Goal: Task Accomplishment & Management: Manage account settings

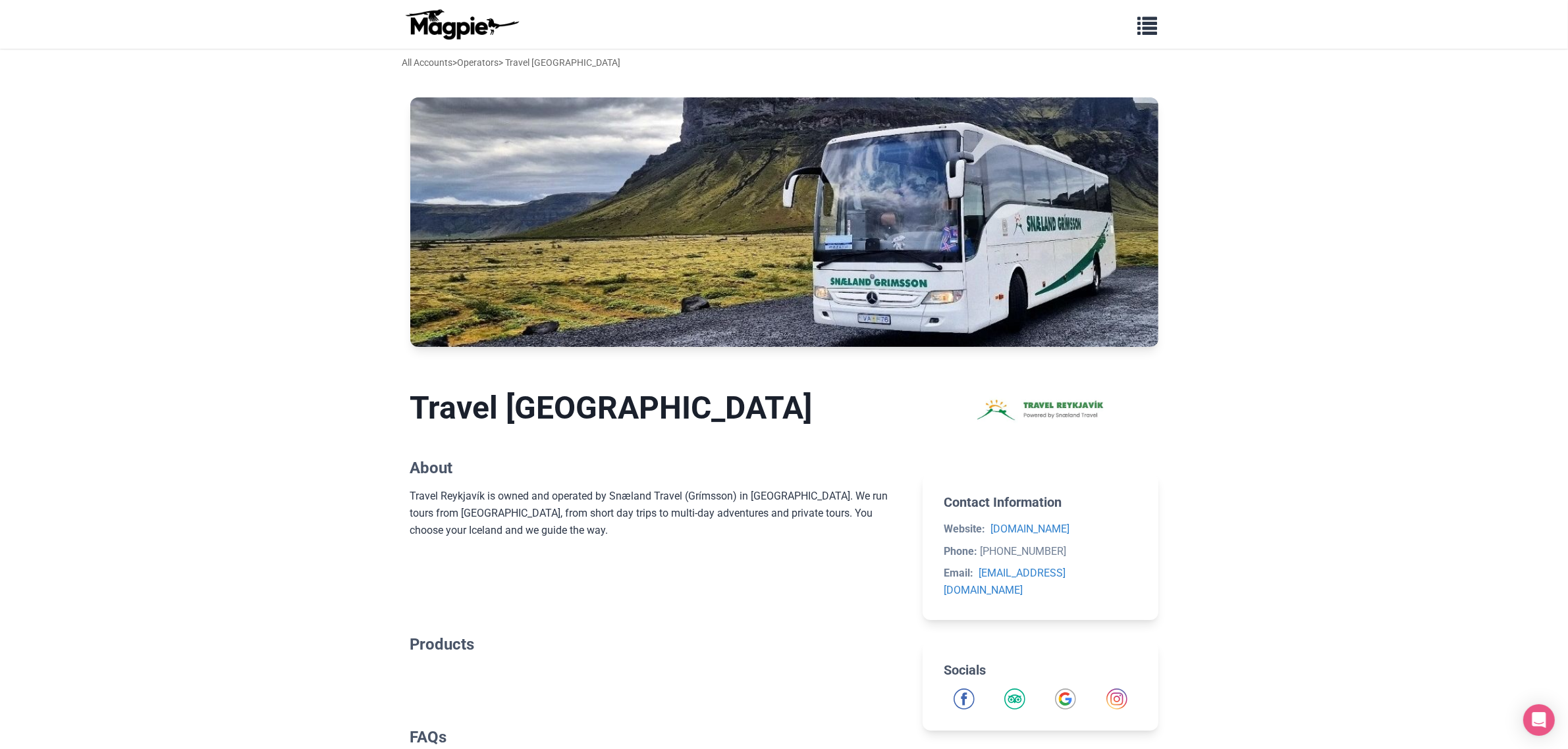
drag, startPoint x: 466, startPoint y: 22, endPoint x: 477, endPoint y: 25, distance: 11.4
click at [466, 22] on img at bounding box center [461, 24] width 118 height 32
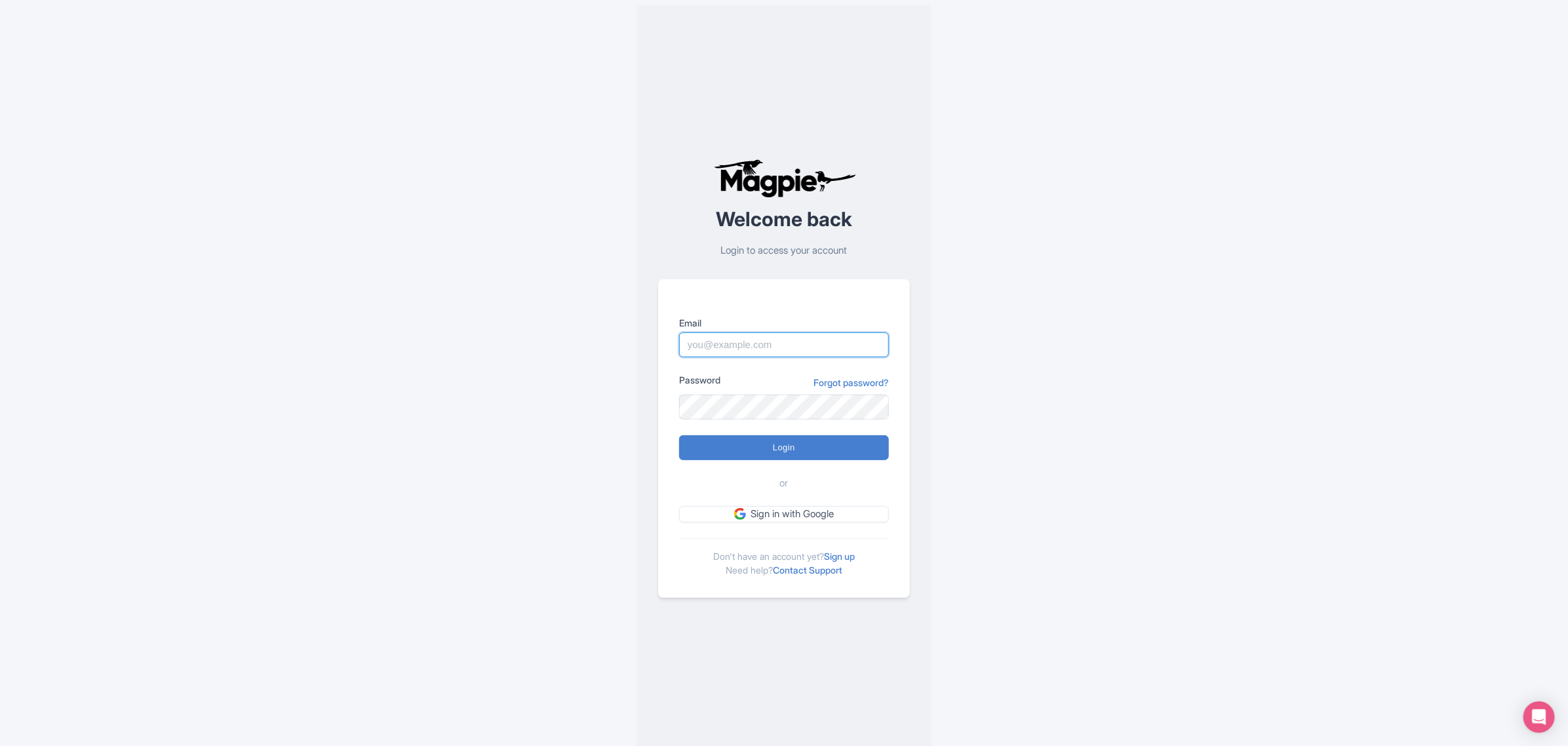
click at [807, 348] on input "Email" at bounding box center [783, 345] width 209 height 25
click at [830, 515] on link "Sign in with Google" at bounding box center [783, 514] width 209 height 16
drag, startPoint x: 773, startPoint y: 341, endPoint x: 797, endPoint y: 342, distance: 24.0
click at [773, 341] on input "Email" at bounding box center [783, 345] width 209 height 25
click at [1021, 310] on div "Welcome back Login to access your account Email Password Forgot password? Login…" at bounding box center [784, 378] width 839 height 757
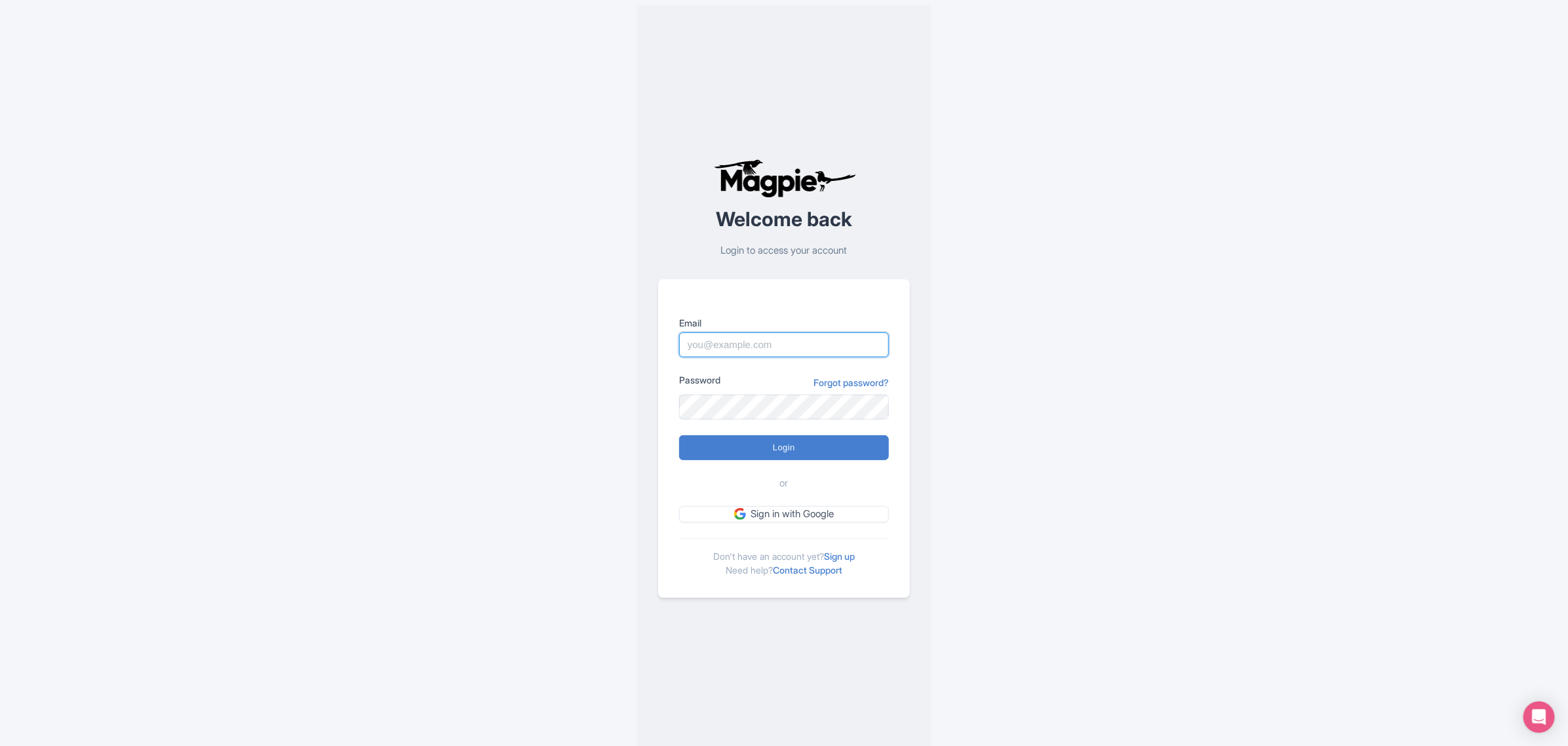
drag, startPoint x: 810, startPoint y: 340, endPoint x: 857, endPoint y: 339, distance: 47.0
click at [810, 340] on input "Email" at bounding box center [783, 345] width 209 height 25
type input "dora@snaeland.is"
drag, startPoint x: 768, startPoint y: 341, endPoint x: 818, endPoint y: 342, distance: 50.0
click at [765, 338] on input "[PERSON_NAME][EMAIL_ADDRESS][DOMAIN_NAME]" at bounding box center [783, 345] width 209 height 25
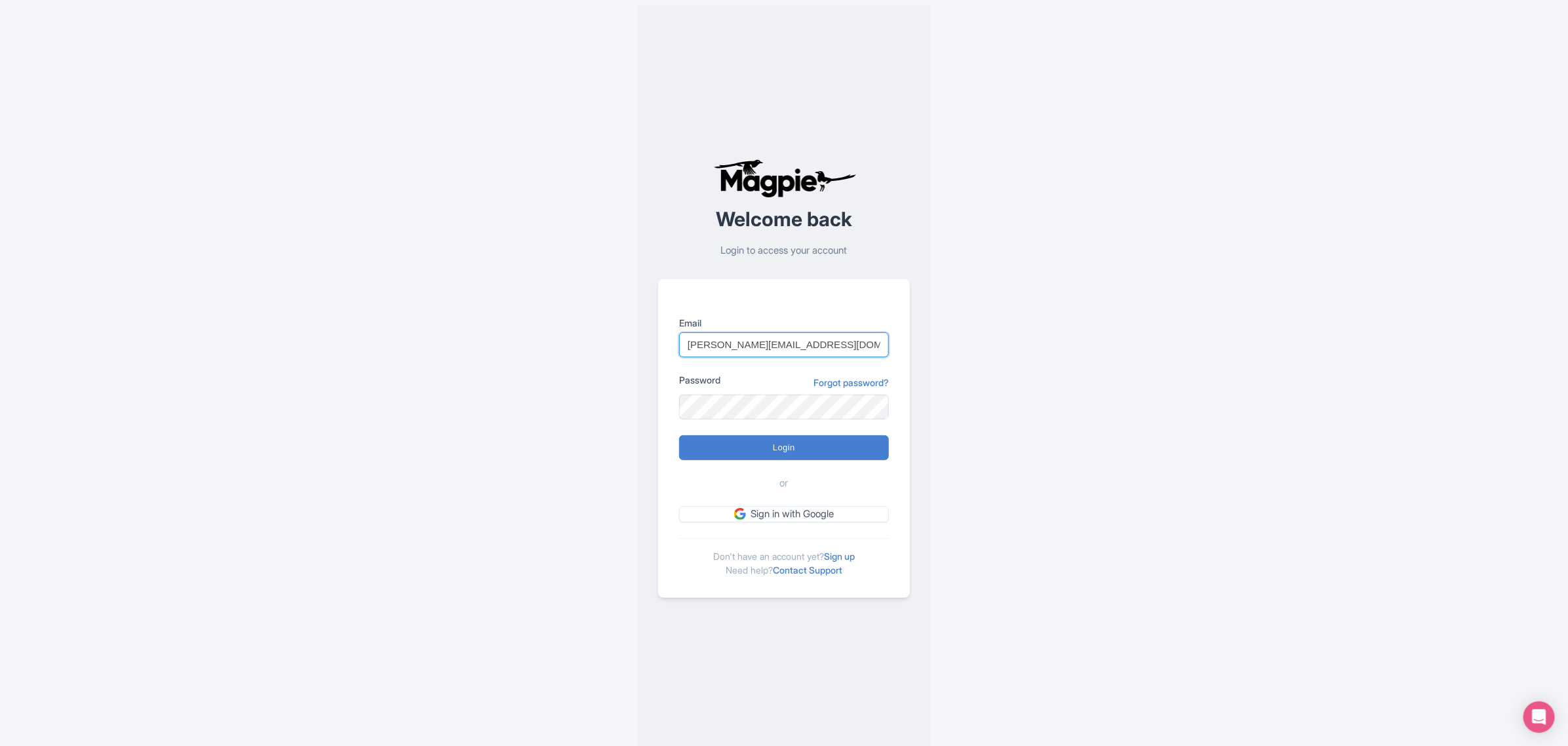
drag, startPoint x: 824, startPoint y: 340, endPoint x: 703, endPoint y: 345, distance: 121.1
click at [602, 341] on div "Welcome back Login to access your account Email dora@snaeland.is Password Forgo…" at bounding box center [784, 378] width 839 height 757
click at [823, 343] on input "dora@snaeland.is" at bounding box center [783, 345] width 209 height 25
click at [794, 345] on input "dora@snaeland.is" at bounding box center [783, 345] width 209 height 25
drag, startPoint x: 821, startPoint y: 347, endPoint x: 592, endPoint y: 341, distance: 229.1
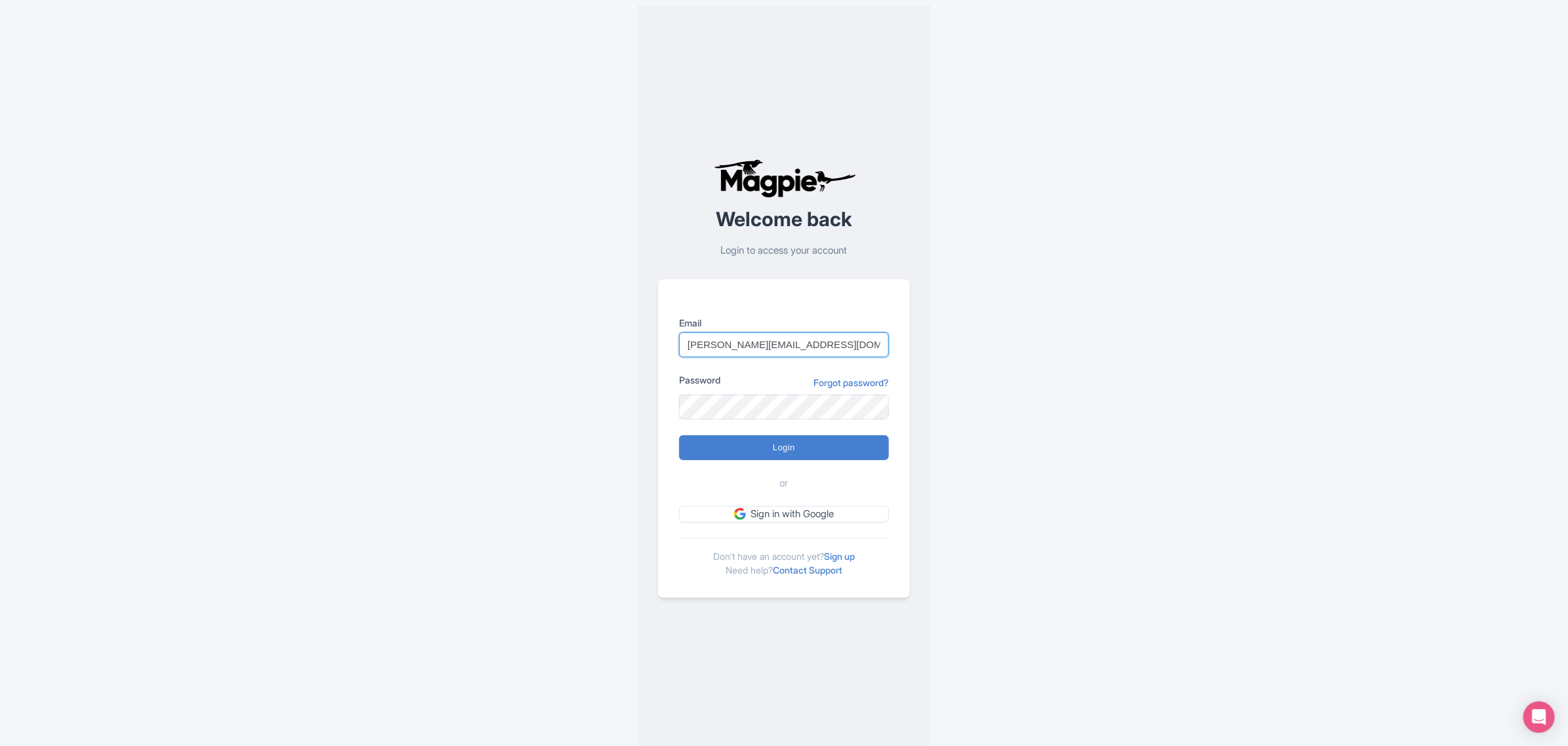
click at [592, 341] on div "Welcome back Login to access your account Email dora@snaeland.is Password Forgo…" at bounding box center [784, 378] width 839 height 757
click at [805, 514] on link "Sign in with Google" at bounding box center [783, 514] width 209 height 16
drag, startPoint x: 803, startPoint y: 339, endPoint x: 523, endPoint y: 349, distance: 280.2
click at [532, 349] on div "Welcome back Login to access your account Email [PERSON_NAME][EMAIL_ADDRESS][DO…" at bounding box center [784, 378] width 839 height 757
click at [837, 349] on input "[PERSON_NAME][EMAIL_ADDRESS][DOMAIN_NAME]" at bounding box center [783, 345] width 209 height 25
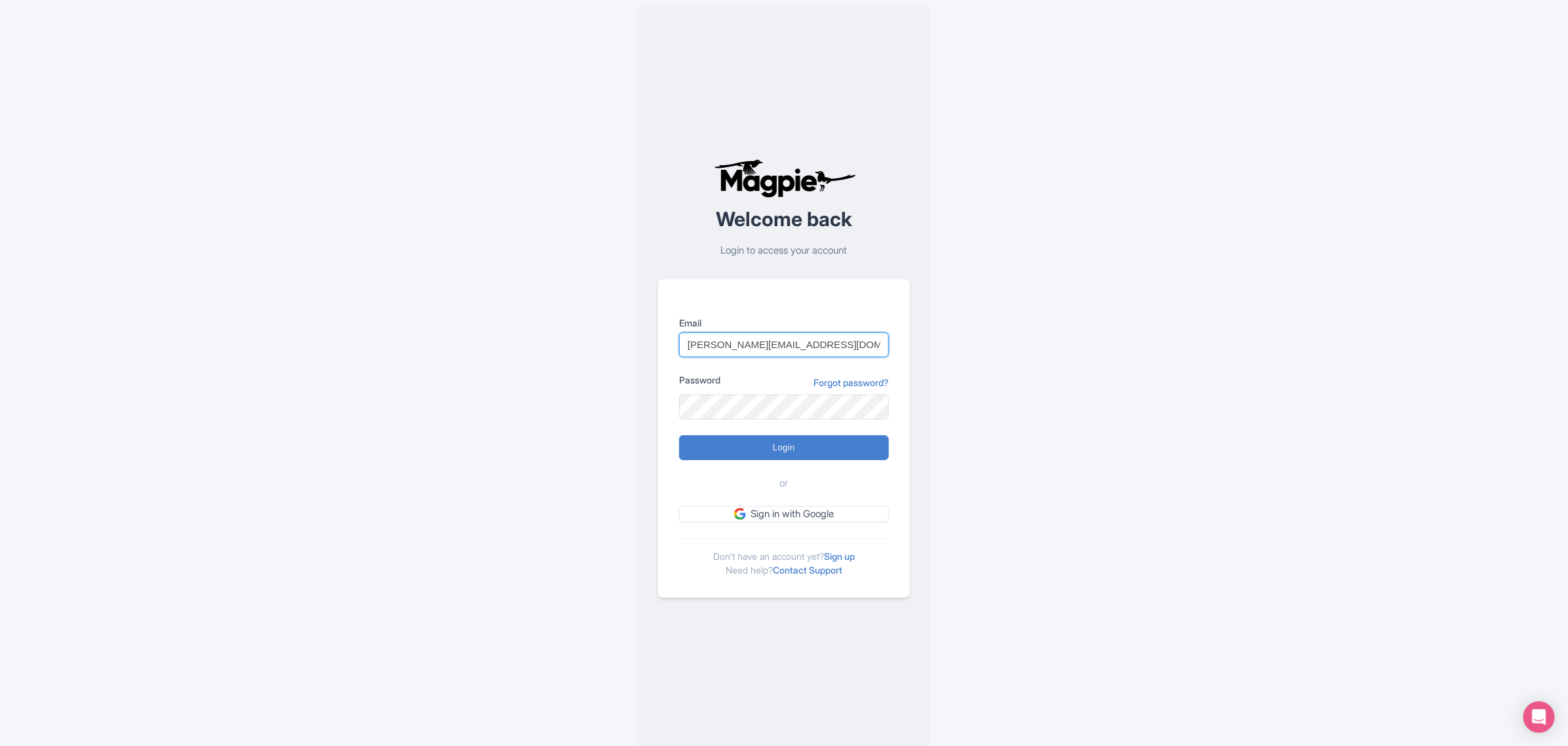
click at [839, 346] on input "dora@snaeland.is" at bounding box center [783, 345] width 209 height 25
drag, startPoint x: 838, startPoint y: 343, endPoint x: 373, endPoint y: 352, distance: 465.1
click at [373, 352] on div "Welcome back Login to access your account Email dora@snaeland.is Password Forgo…" at bounding box center [784, 378] width 839 height 757
click at [779, 352] on input "dora@snaeland.is" at bounding box center [783, 345] width 209 height 25
drag, startPoint x: 791, startPoint y: 345, endPoint x: 515, endPoint y: 349, distance: 276.0
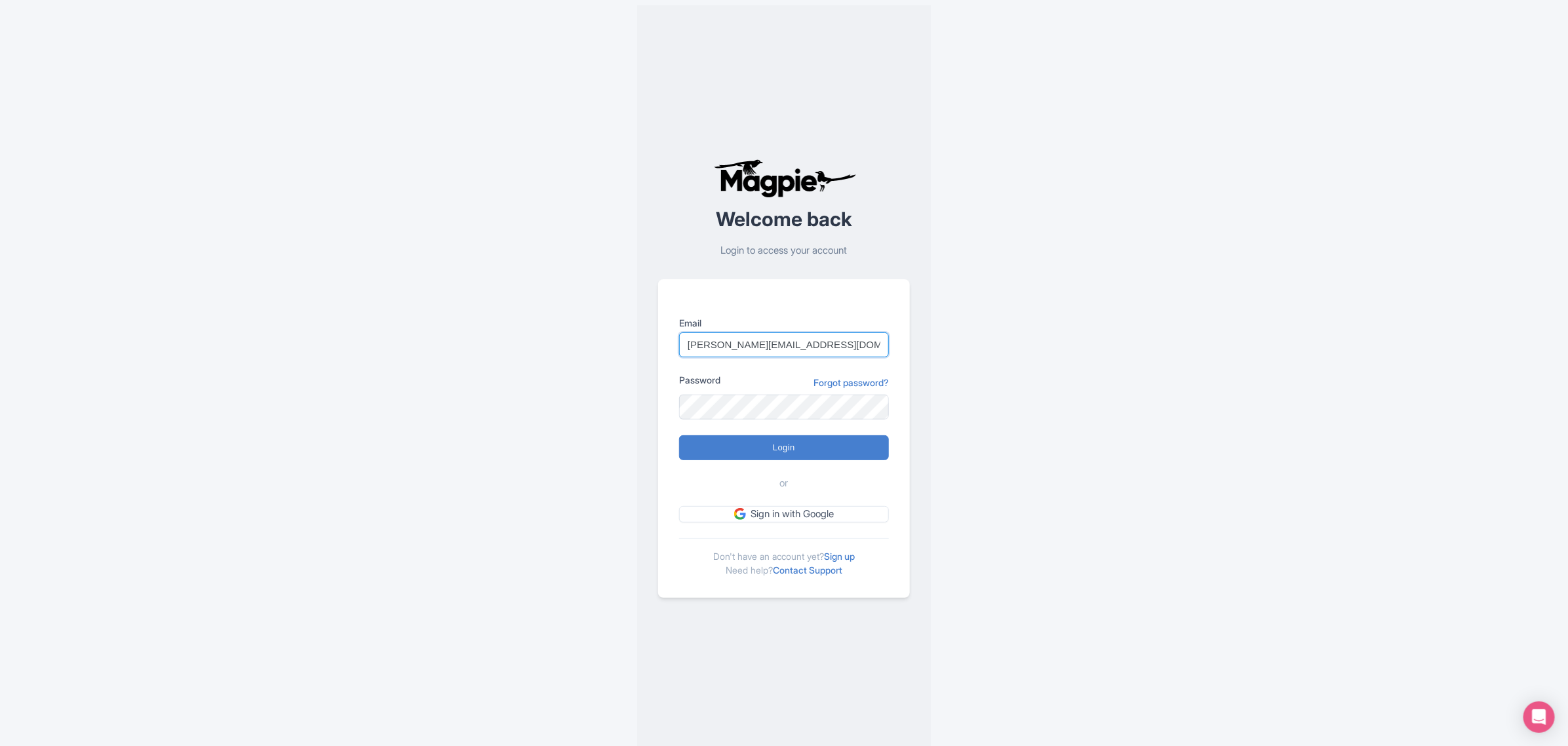
click at [515, 349] on div "Welcome back Login to access your account Email dora@snaeland.is Password Forgo…" at bounding box center [784, 378] width 839 height 757
type input "t"
type input "[EMAIL_ADDRESS][DOMAIN_NAME]"
drag, startPoint x: 800, startPoint y: 448, endPoint x: 826, endPoint y: 450, distance: 26.1
click at [800, 448] on input "Login" at bounding box center [783, 448] width 209 height 25
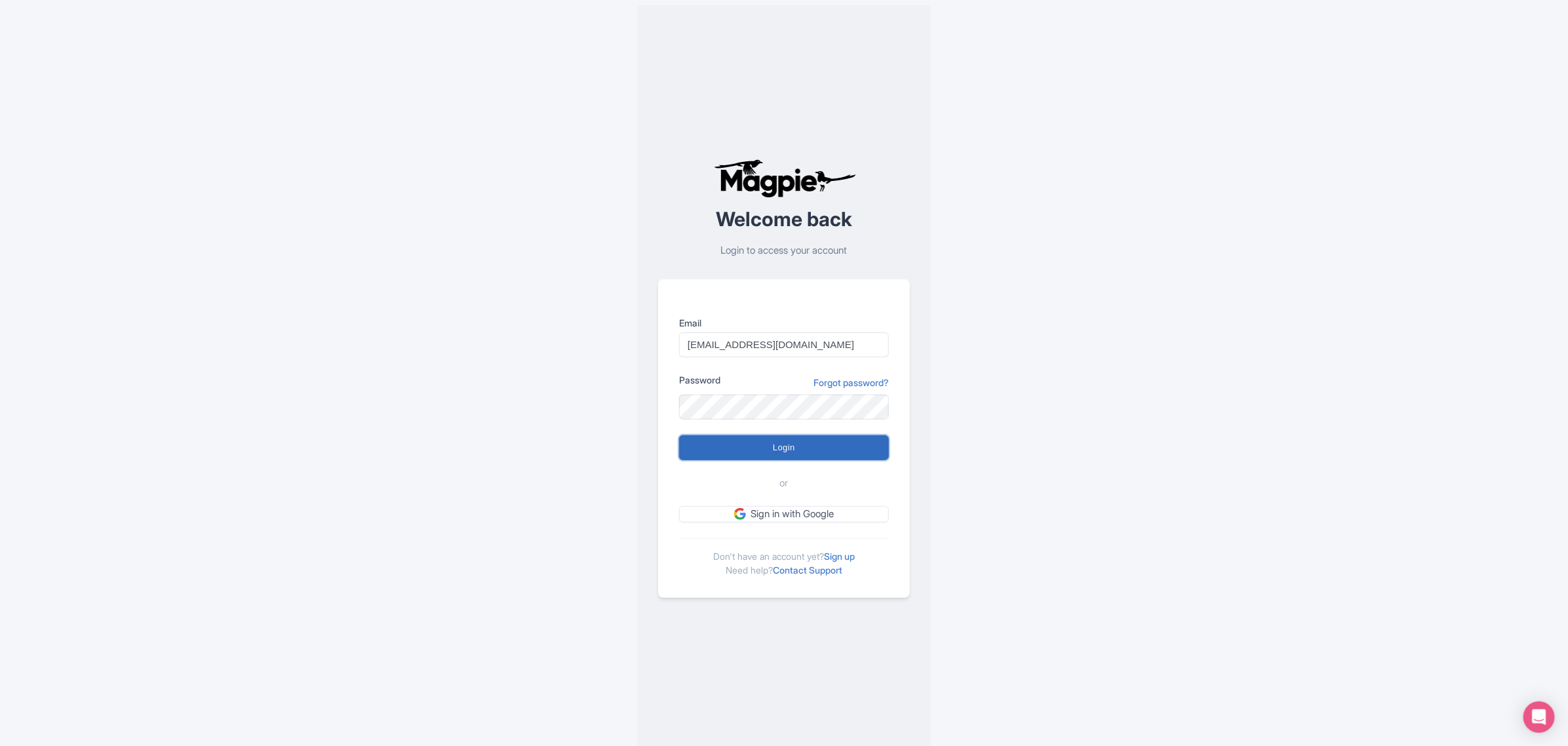
type input "Logging in..."
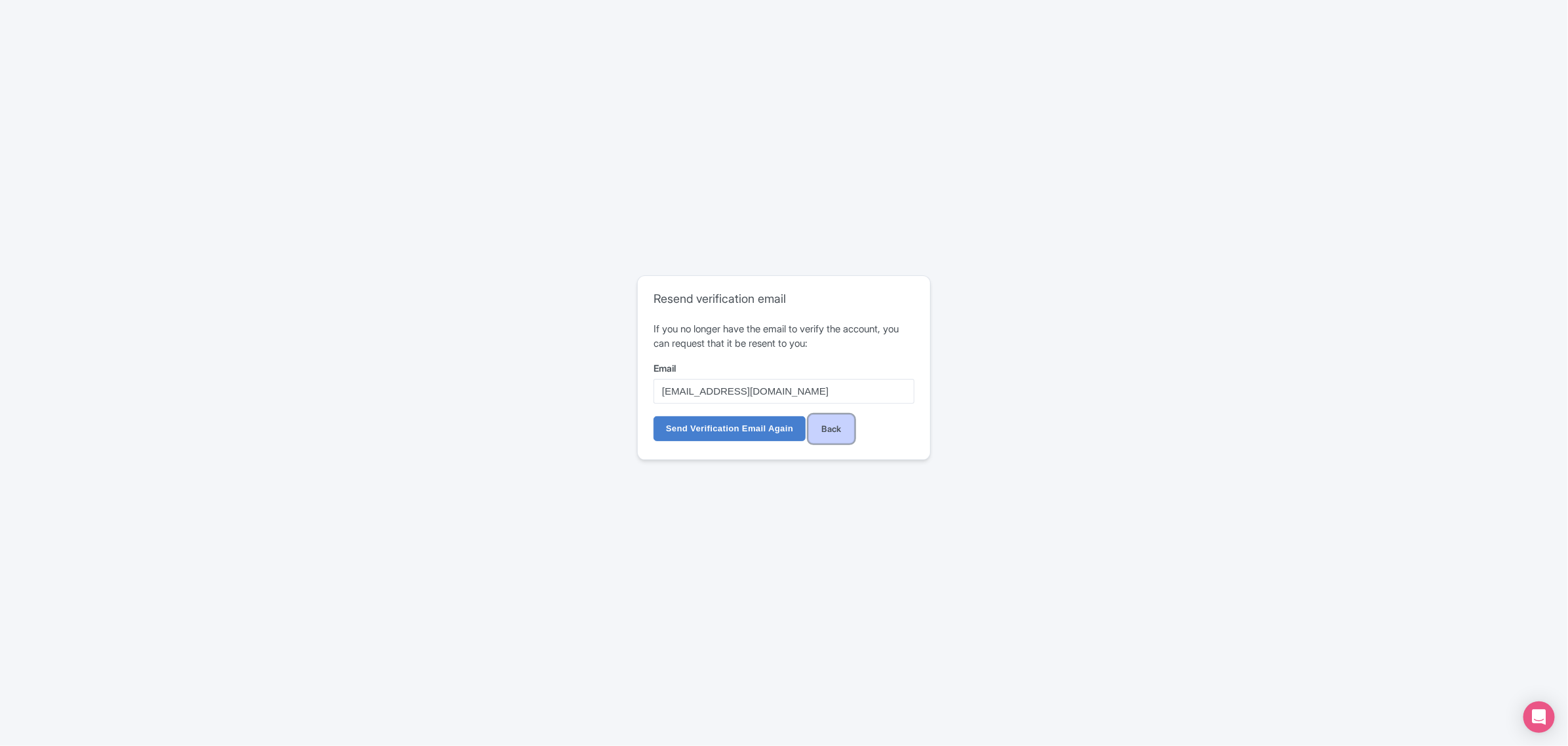
click at [833, 433] on link "Back" at bounding box center [832, 428] width 47 height 30
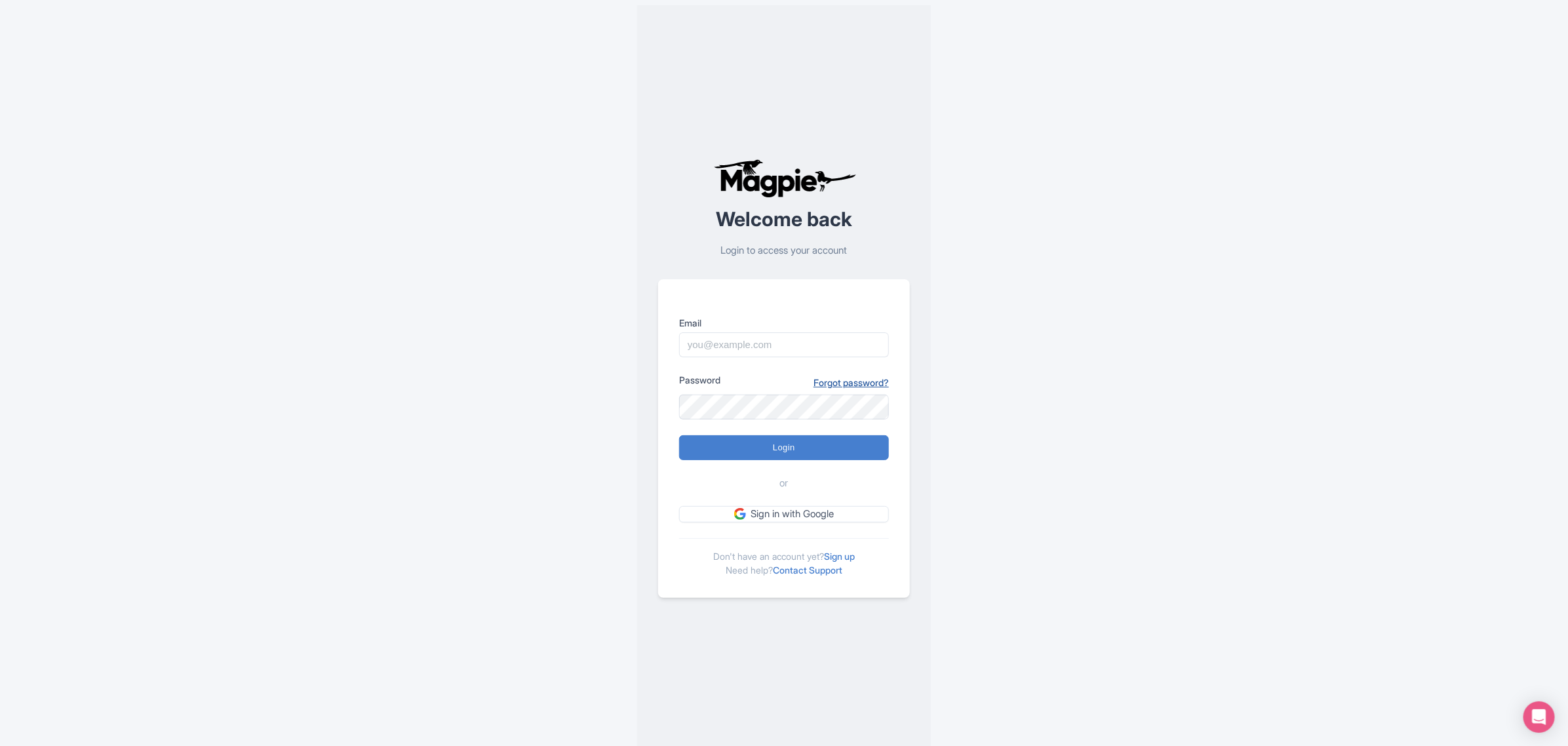
click at [860, 387] on link "Forgot password?" at bounding box center [851, 383] width 76 height 13
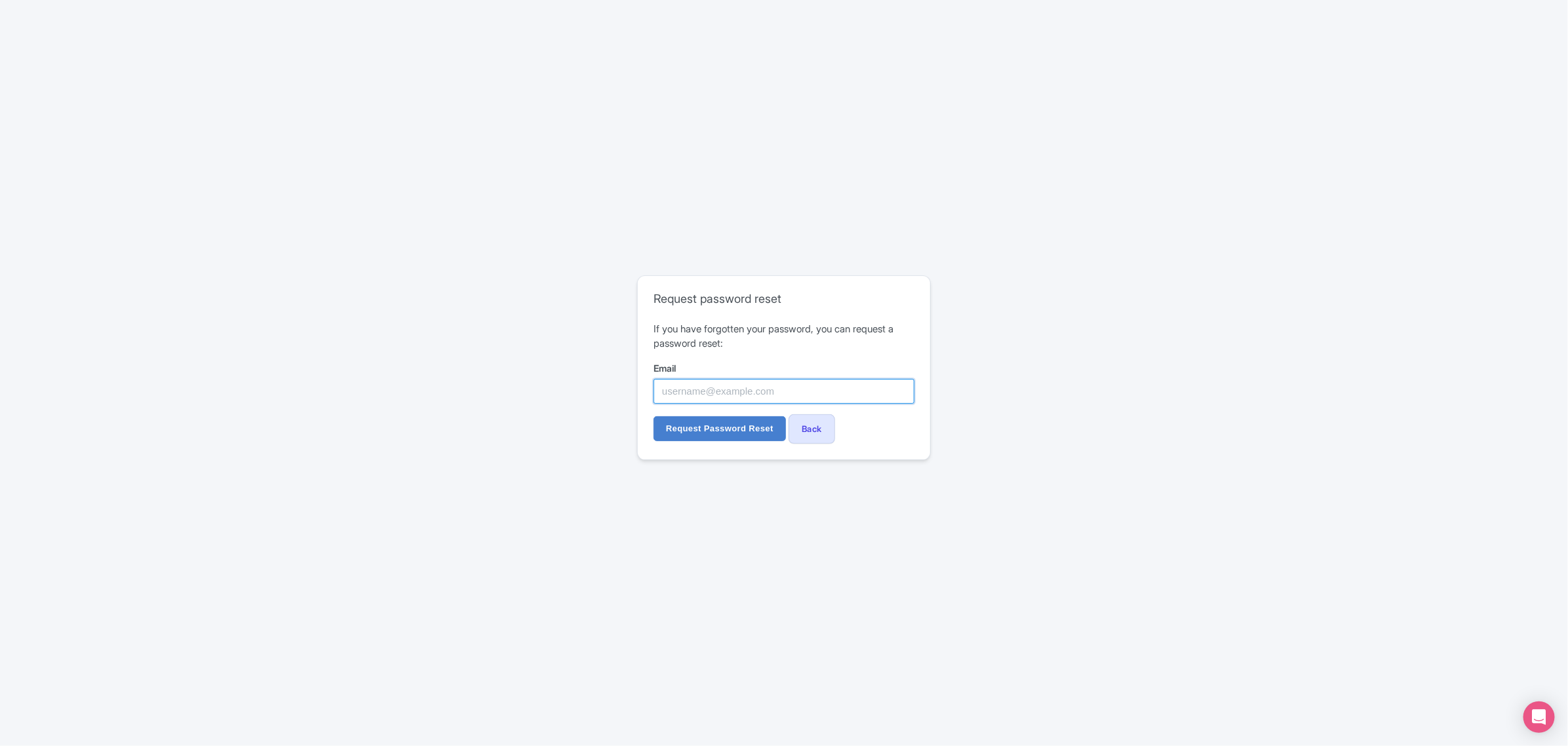
click at [800, 384] on input "Email" at bounding box center [784, 391] width 261 height 25
type input "[EMAIL_ADDRESS][DOMAIN_NAME]"
click at [731, 427] on input "Request Password Reset" at bounding box center [720, 428] width 133 height 25
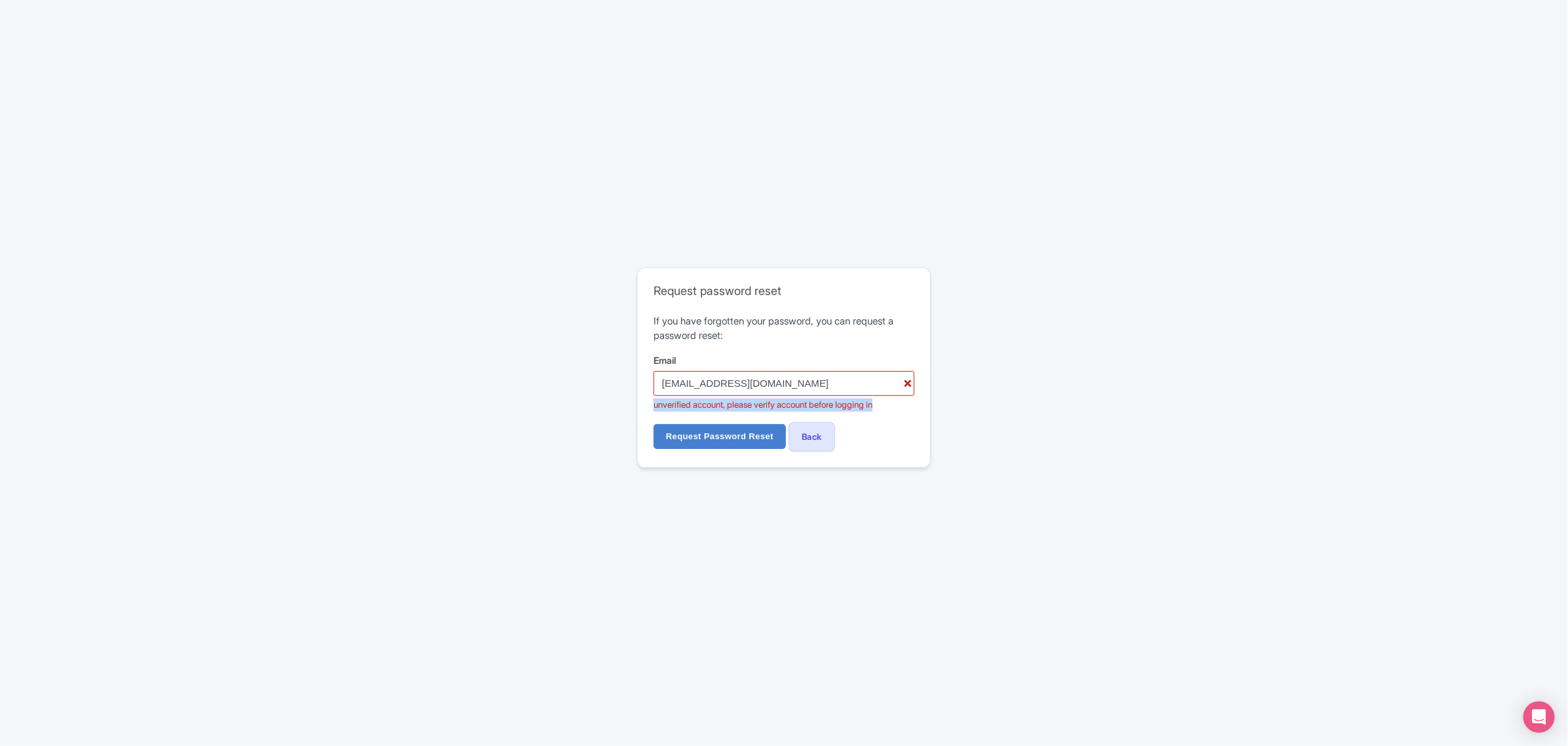
drag, startPoint x: 913, startPoint y: 406, endPoint x: 634, endPoint y: 401, distance: 279.0
click at [634, 401] on div "Error There was an error requesting a password reset Request password reset If …" at bounding box center [784, 372] width 839 height 221
click at [929, 419] on div "Request password reset If you have forgotten your password, you can request a p…" at bounding box center [784, 367] width 293 height 199
drag, startPoint x: 815, startPoint y: 381, endPoint x: 579, endPoint y: 367, distance: 236.4
click at [577, 365] on div "Error There was an error requesting a password reset Request password reset If …" at bounding box center [784, 372] width 839 height 221
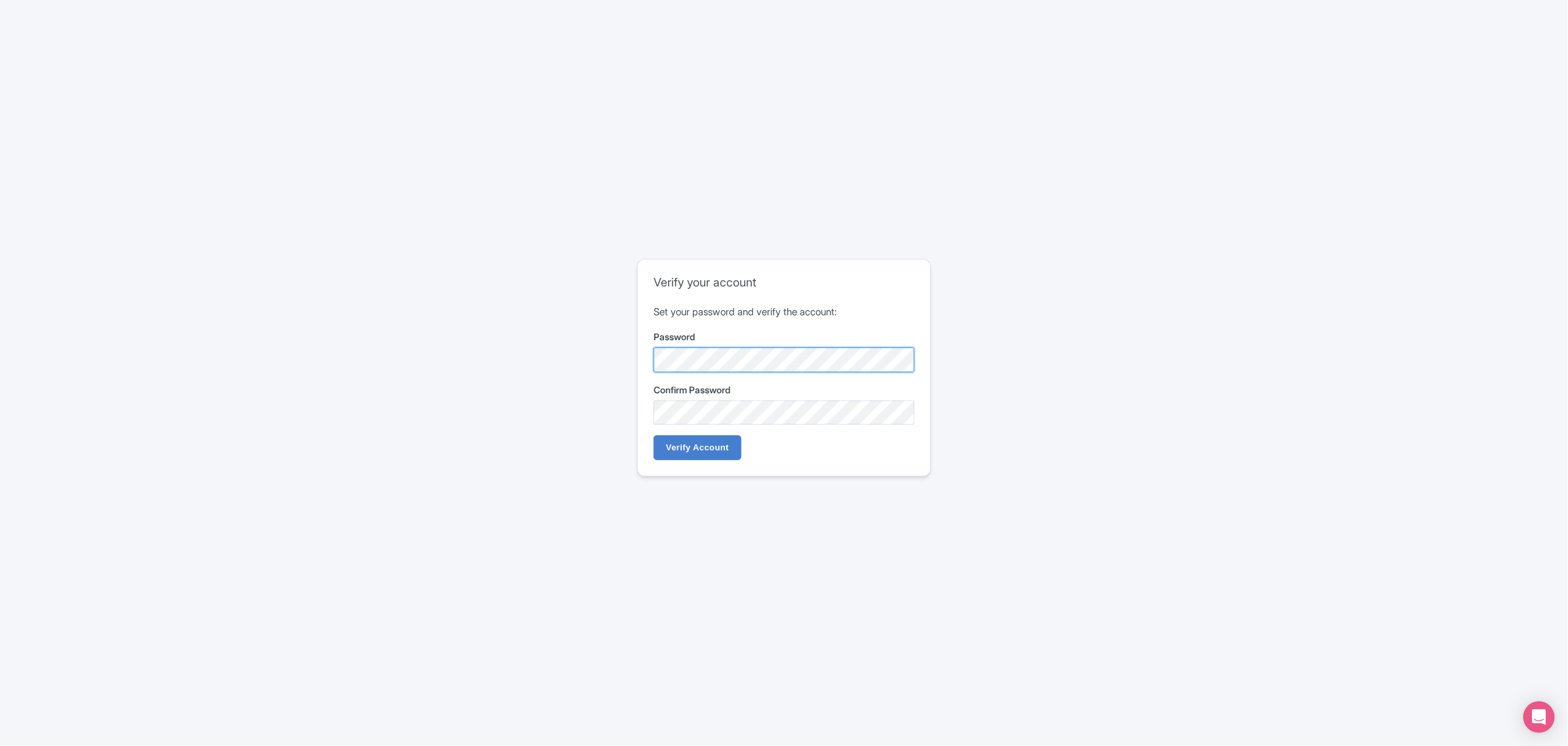
click at [546, 345] on div "Verify your account Set your password and verify the account: Password Confirm …" at bounding box center [784, 373] width 839 height 239
click at [684, 444] on input "Verify Account" at bounding box center [698, 448] width 88 height 25
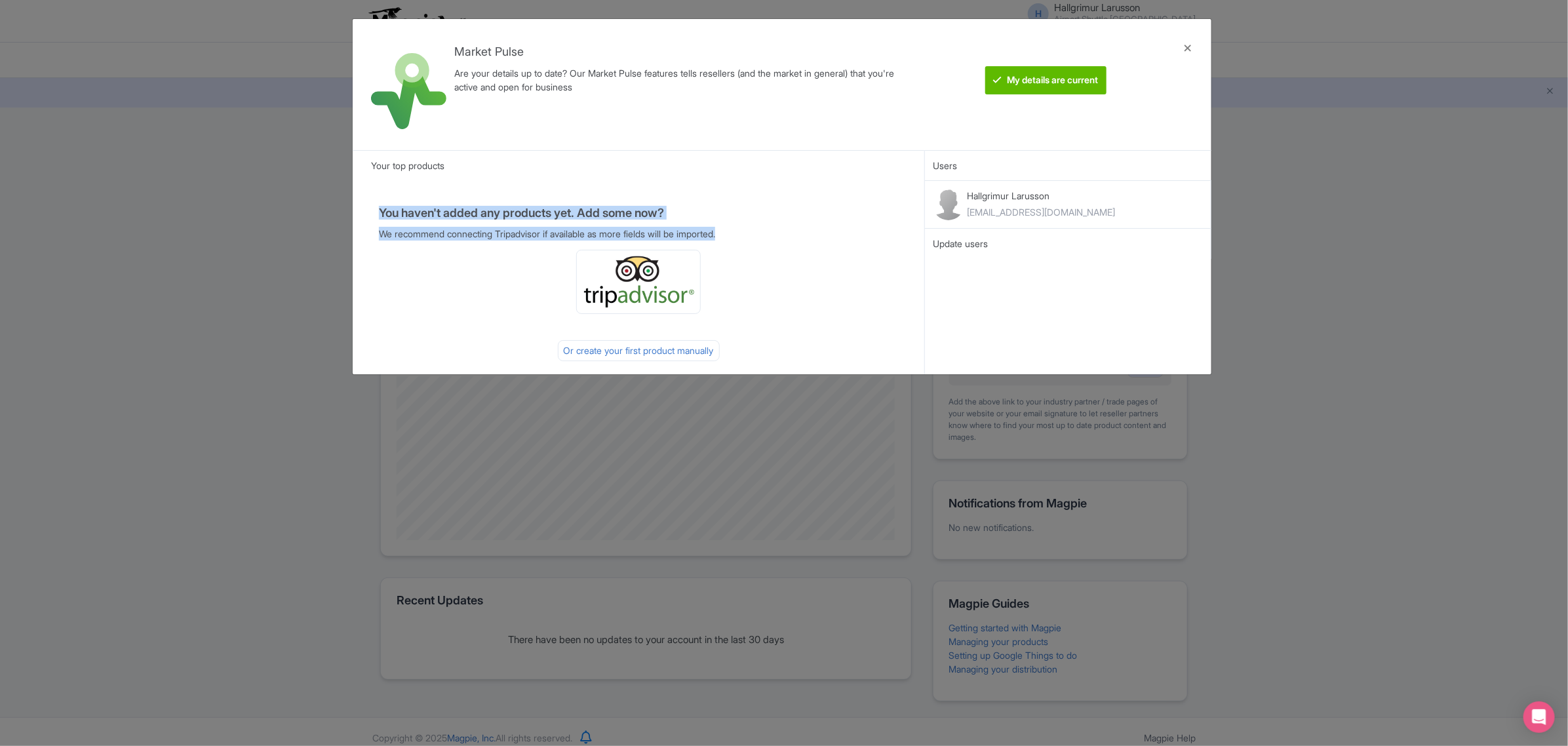
drag, startPoint x: 522, startPoint y: 211, endPoint x: 774, endPoint y: 227, distance: 252.5
click at [774, 227] on div "You haven't added any products yet. Add some now? We recommend connecting Tripa…" at bounding box center [639, 261] width 573 height 161
click at [773, 227] on p "We recommend connecting Tripadvisor if available as more fields will be importe…" at bounding box center [639, 233] width 520 height 13
click at [1188, 50] on div at bounding box center [1187, 84] width 32 height 110
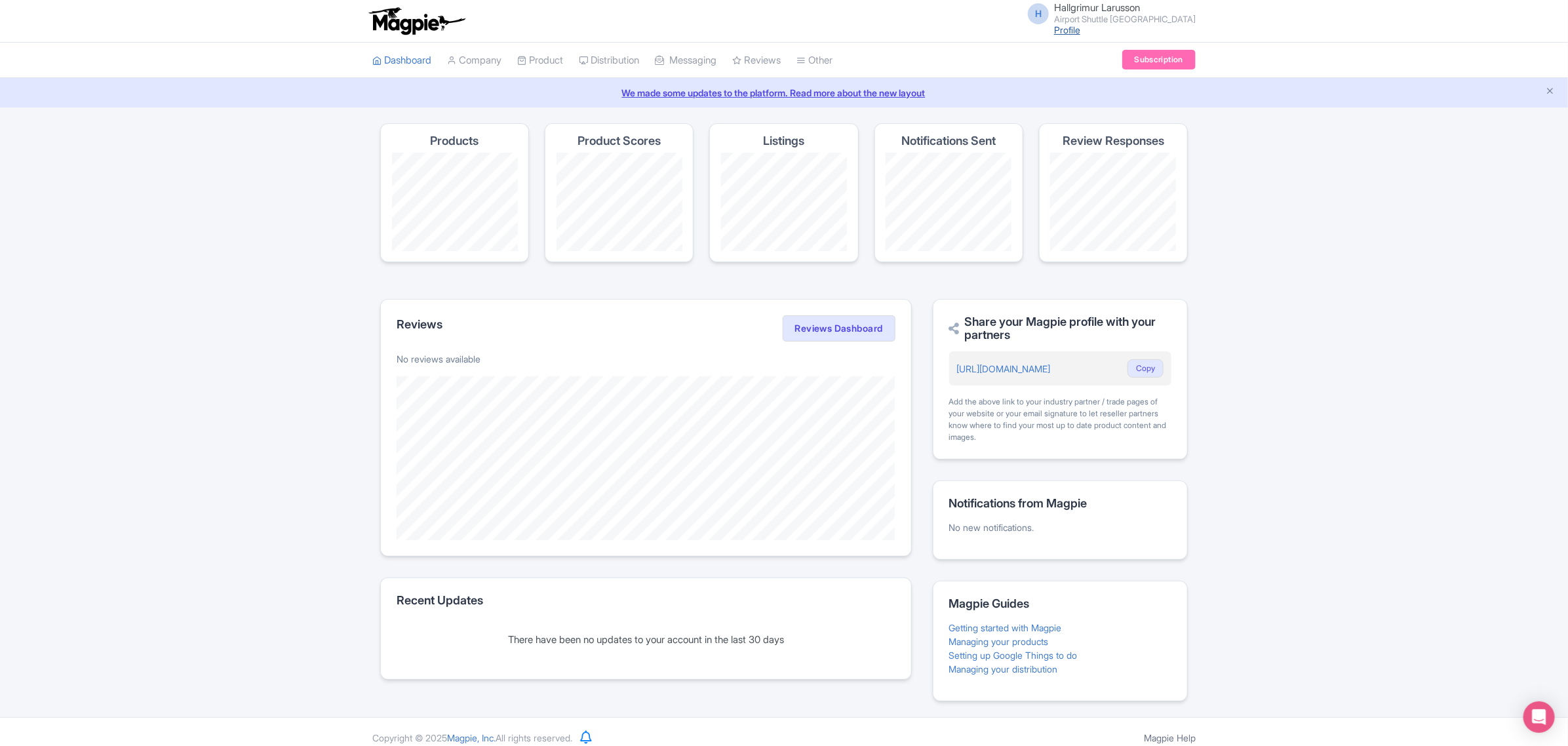
click at [1080, 30] on link "Profile" at bounding box center [1067, 30] width 26 height 11
click at [488, 60] on link "Company" at bounding box center [474, 61] width 54 height 36
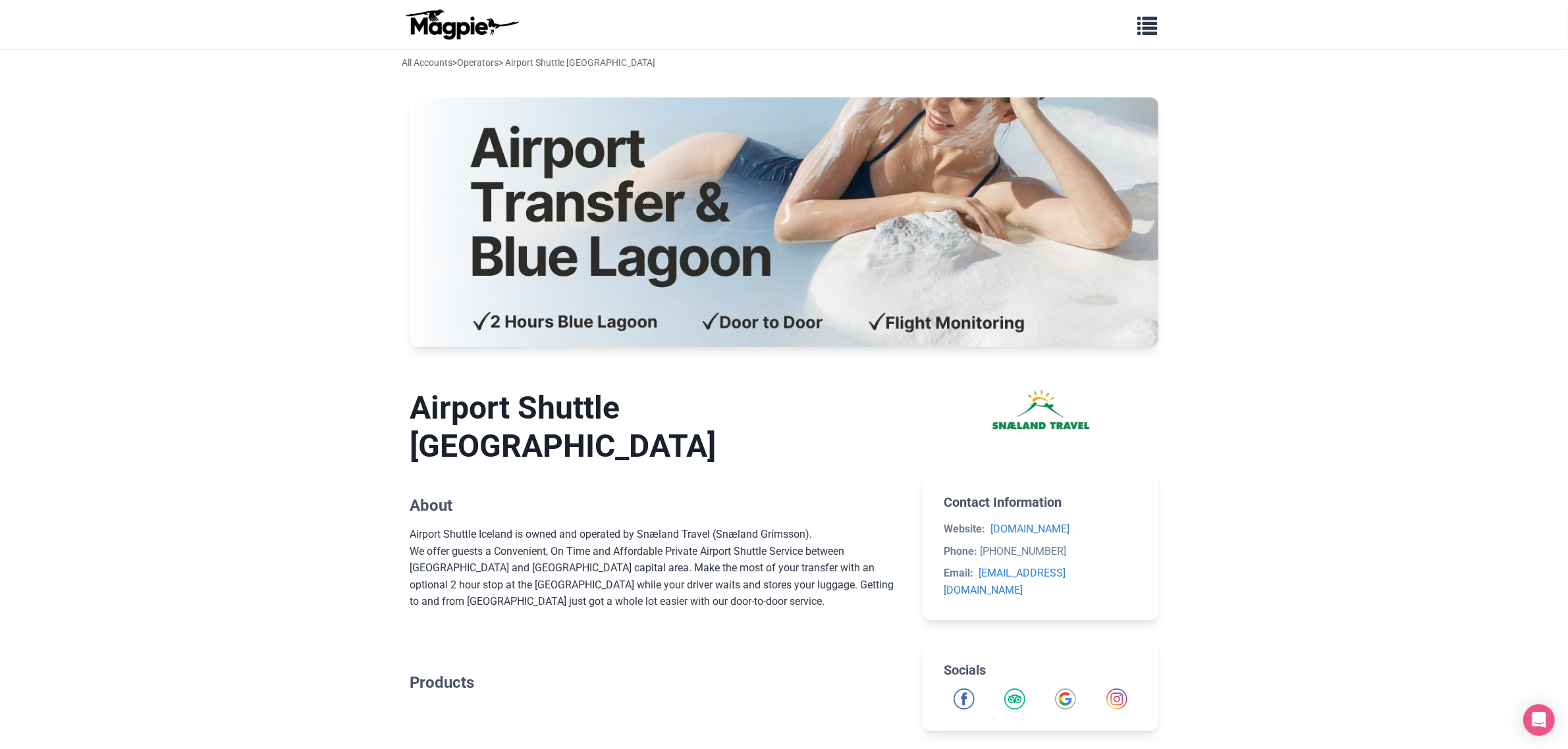
click at [1182, 230] on body "Problems we solve Products Content Management and Distribution Magpie for Resel…" at bounding box center [784, 491] width 1568 height 981
click at [424, 62] on link "All Accounts" at bounding box center [427, 62] width 51 height 11
click at [481, 61] on link "Operators" at bounding box center [478, 62] width 41 height 11
click at [1154, 13] on span "button" at bounding box center [1147, 23] width 20 height 20
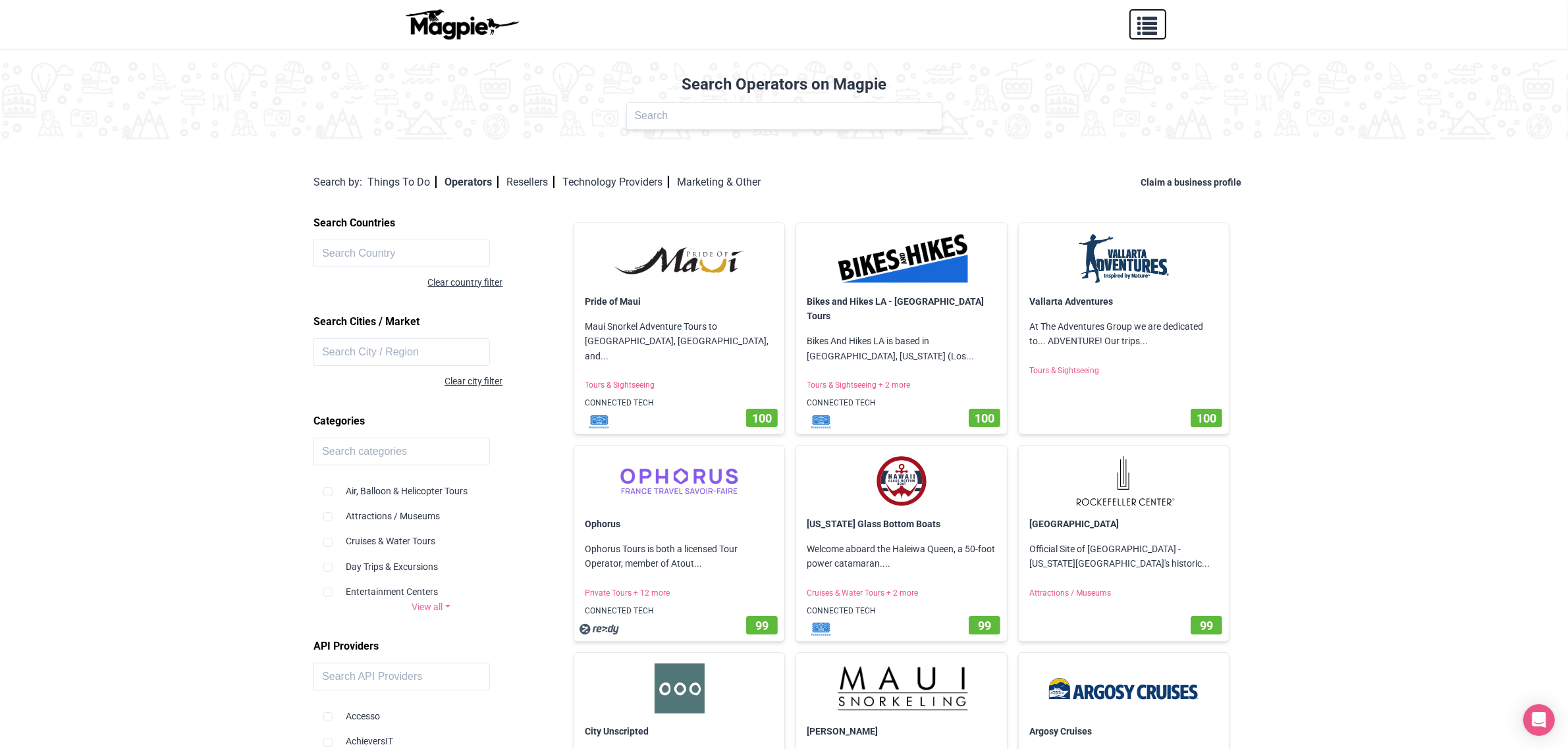
click at [1149, 24] on span "button" at bounding box center [1147, 23] width 20 height 20
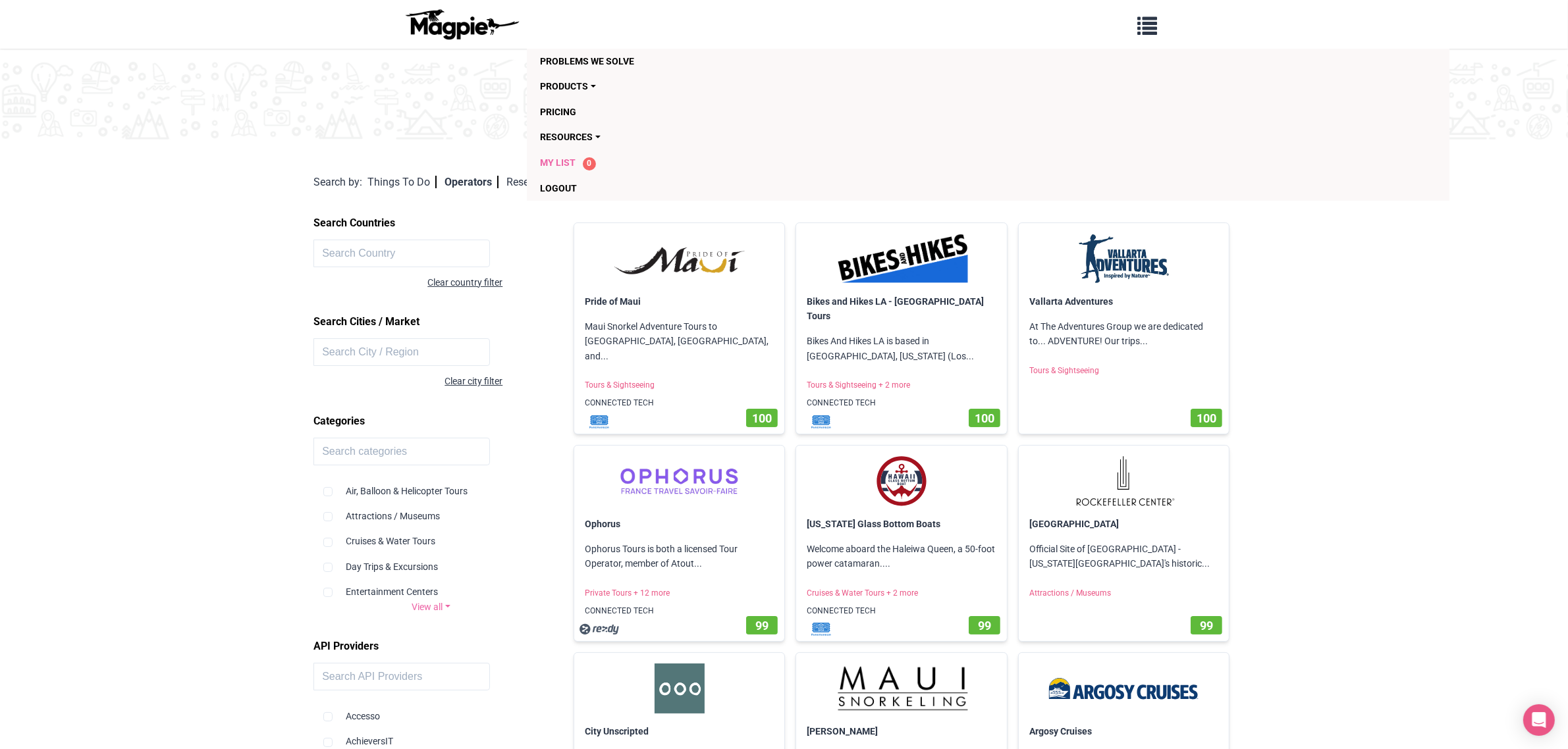
click at [559, 158] on span "My List" at bounding box center [557, 162] width 36 height 11
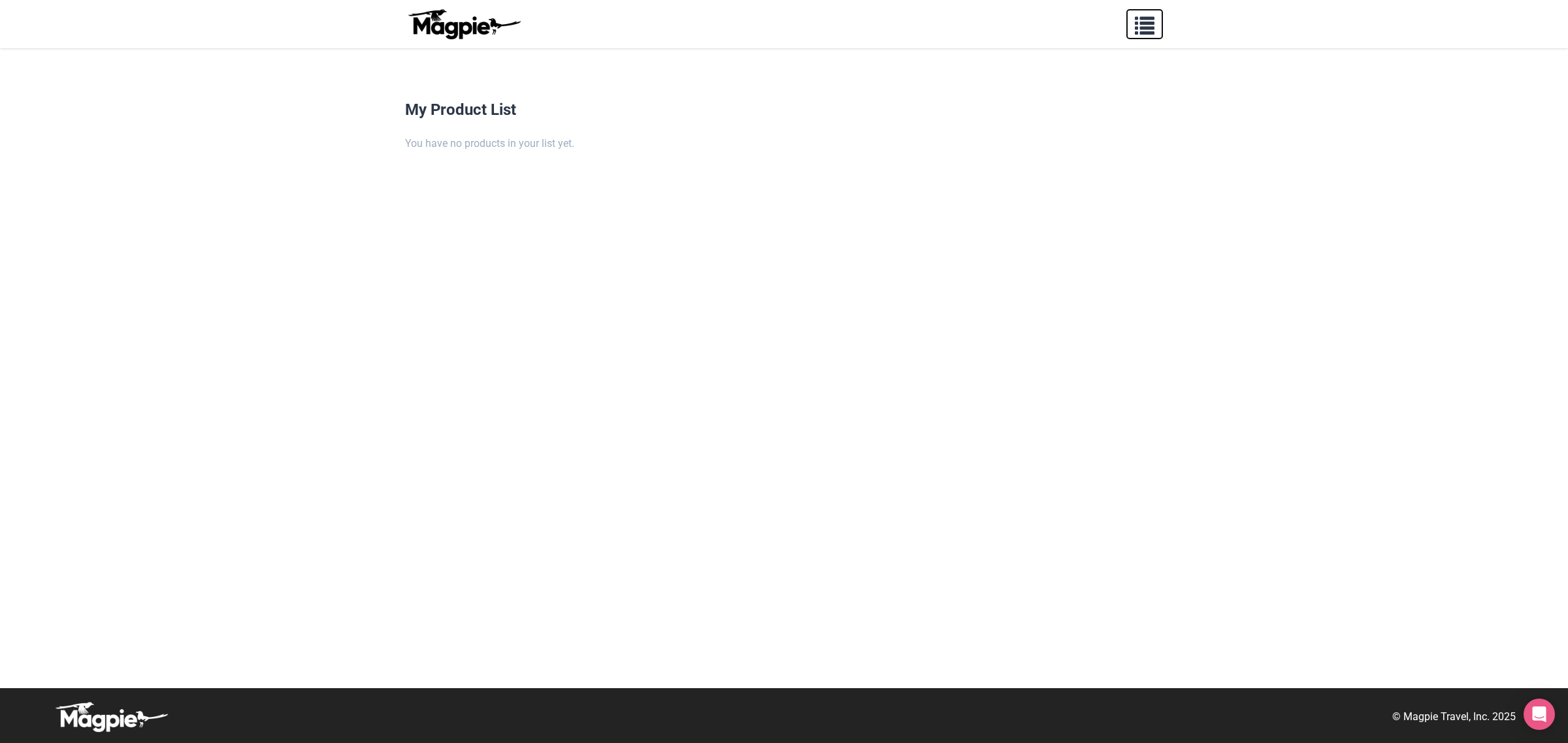
click at [1143, 28] on span "button" at bounding box center [1144, 23] width 20 height 20
click at [585, 80] on link "Products" at bounding box center [911, 86] width 752 height 25
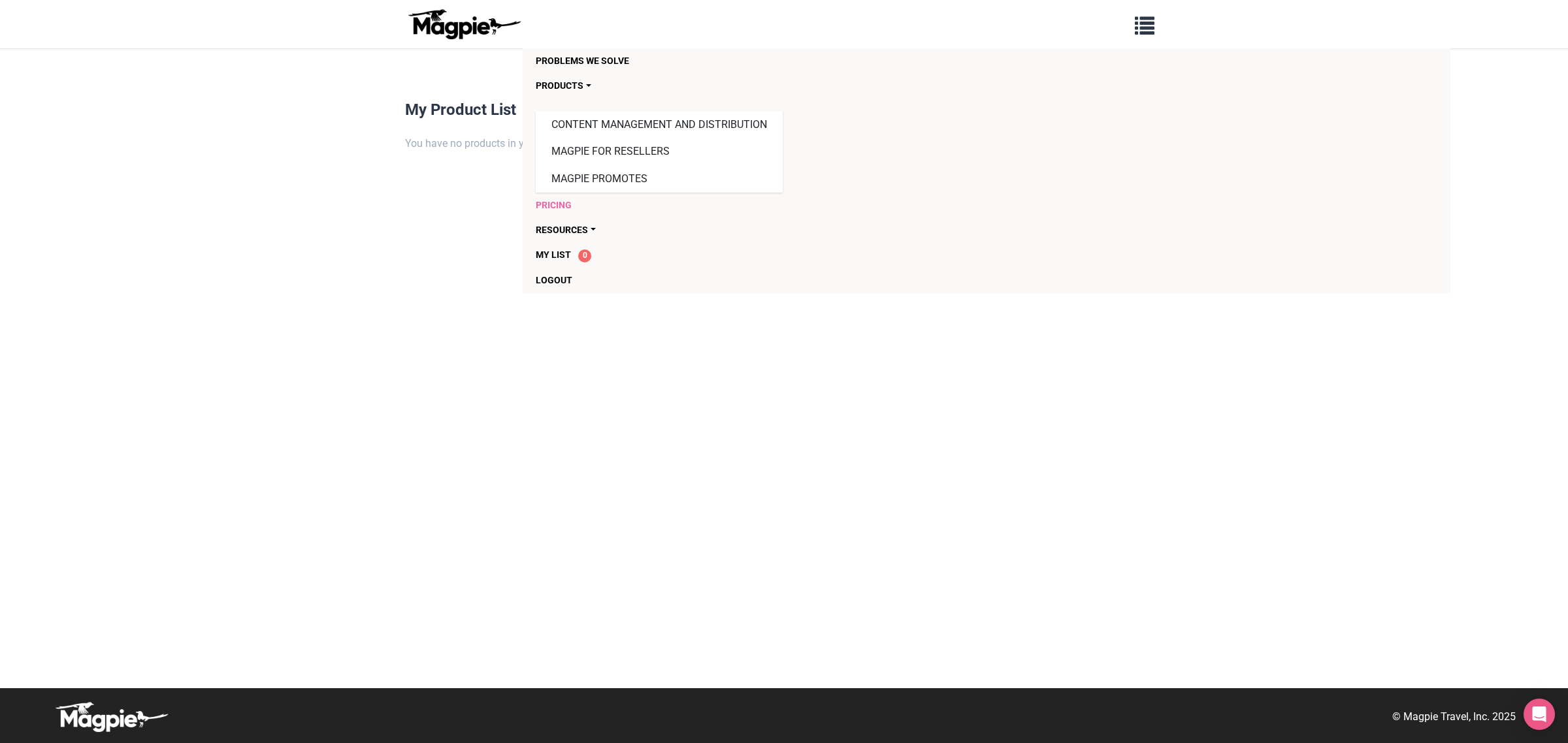
click at [556, 201] on link "Pricing" at bounding box center [911, 205] width 752 height 25
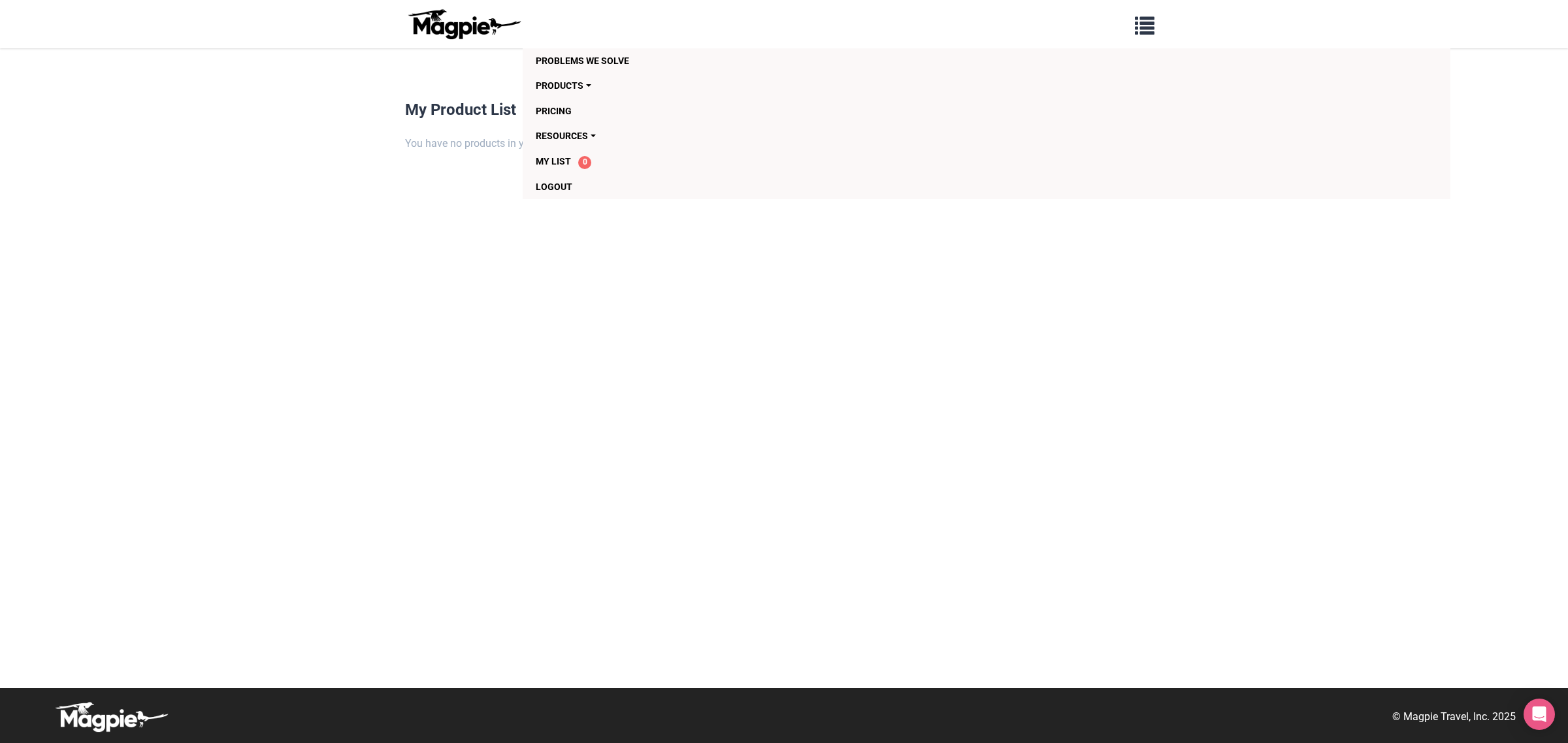
click at [473, 18] on img at bounding box center [463, 24] width 117 height 31
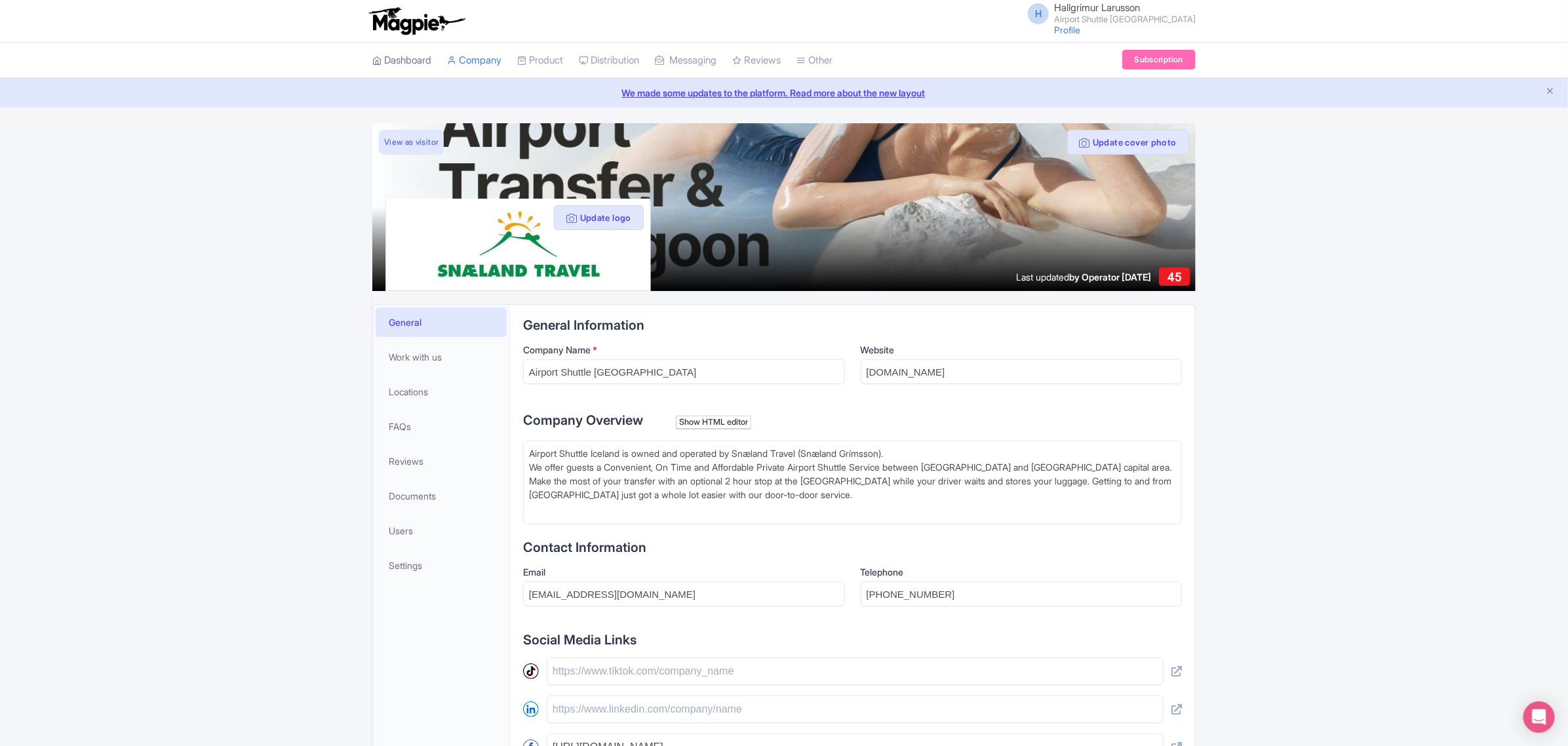
click at [399, 59] on link "Dashboard" at bounding box center [403, 61] width 59 height 36
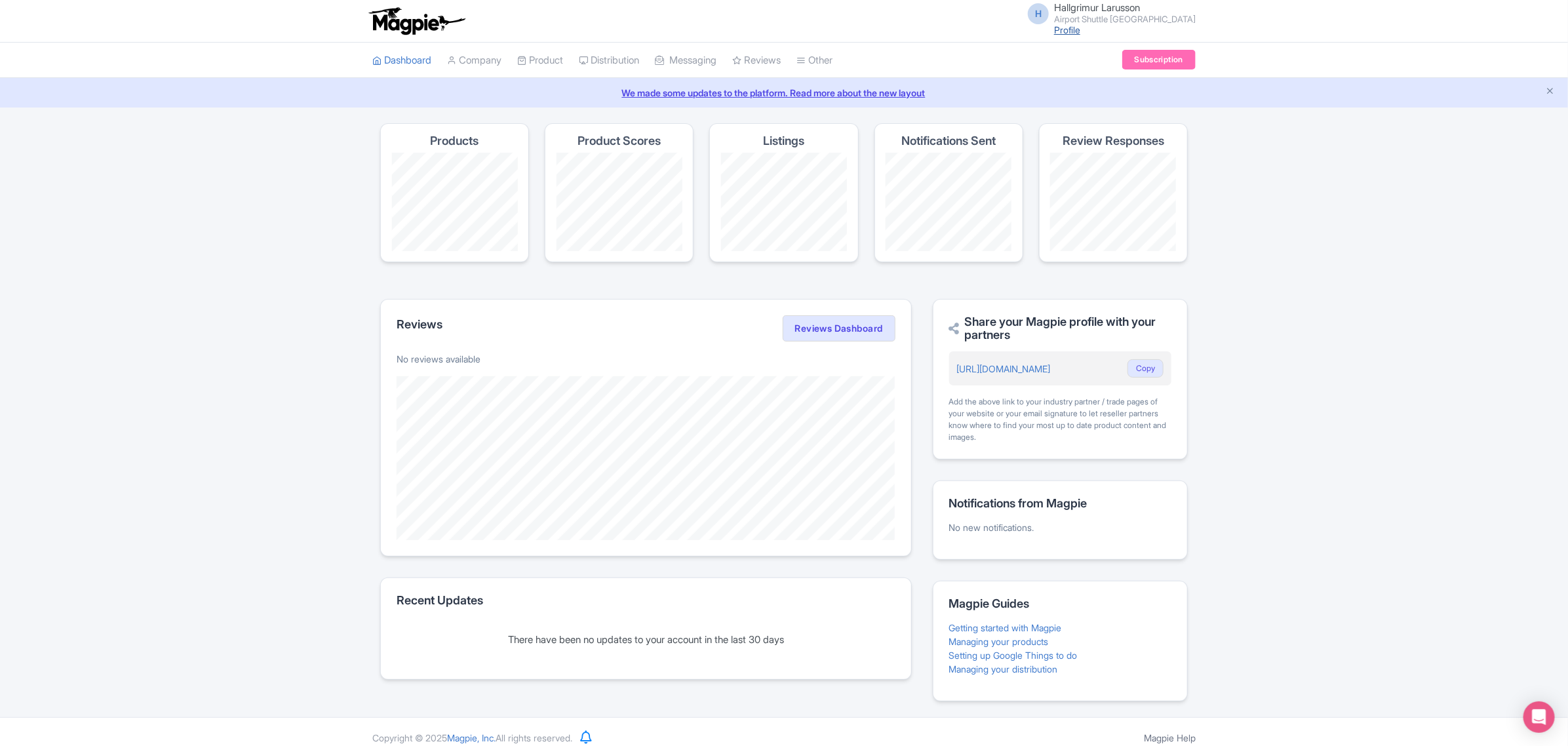
click at [1080, 33] on link "Profile" at bounding box center [1067, 30] width 26 height 11
drag, startPoint x: 564, startPoint y: 90, endPoint x: 635, endPoint y: 89, distance: 71.0
click at [564, 90] on link "My Products" at bounding box center [580, 93] width 124 height 20
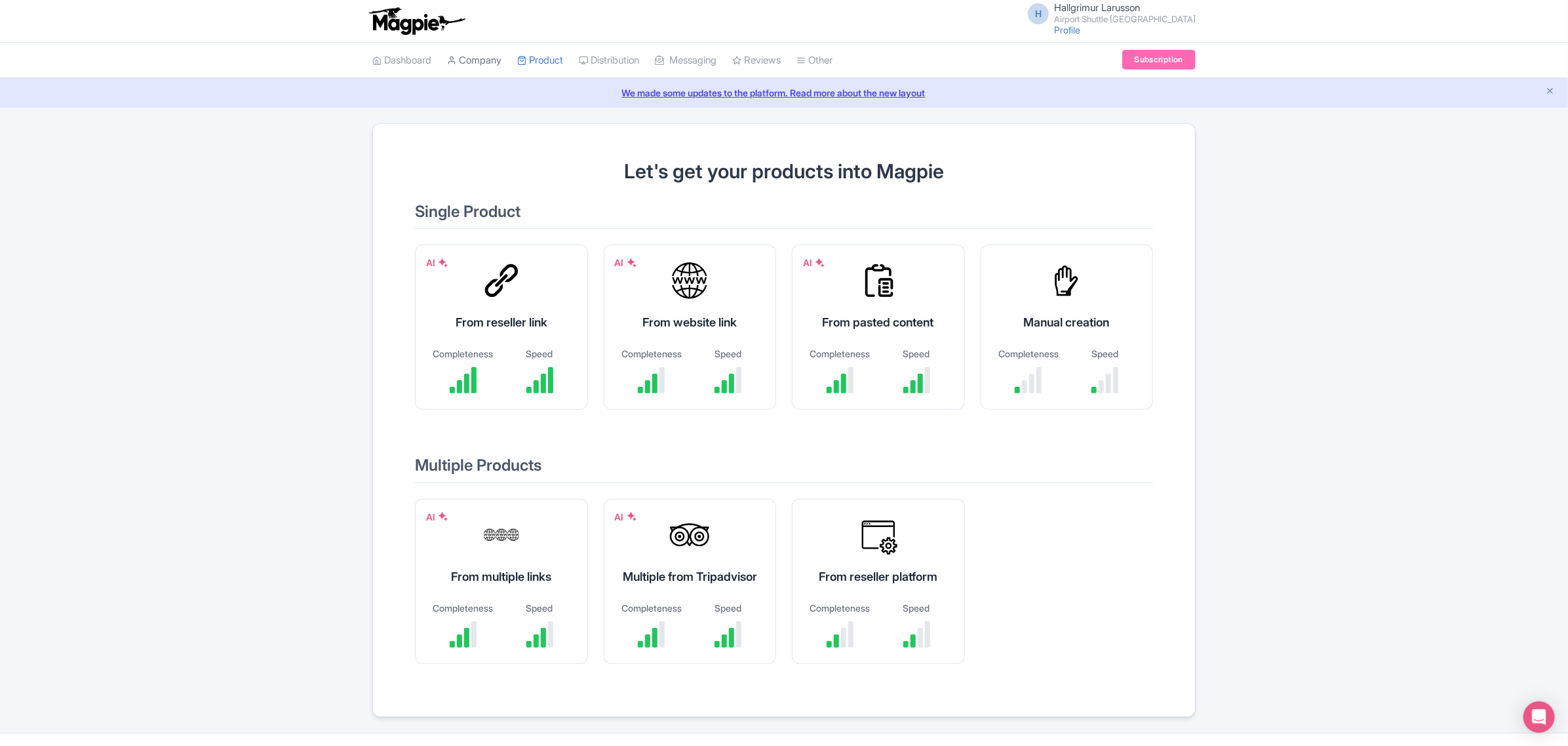
click at [502, 57] on link "Company" at bounding box center [474, 61] width 54 height 36
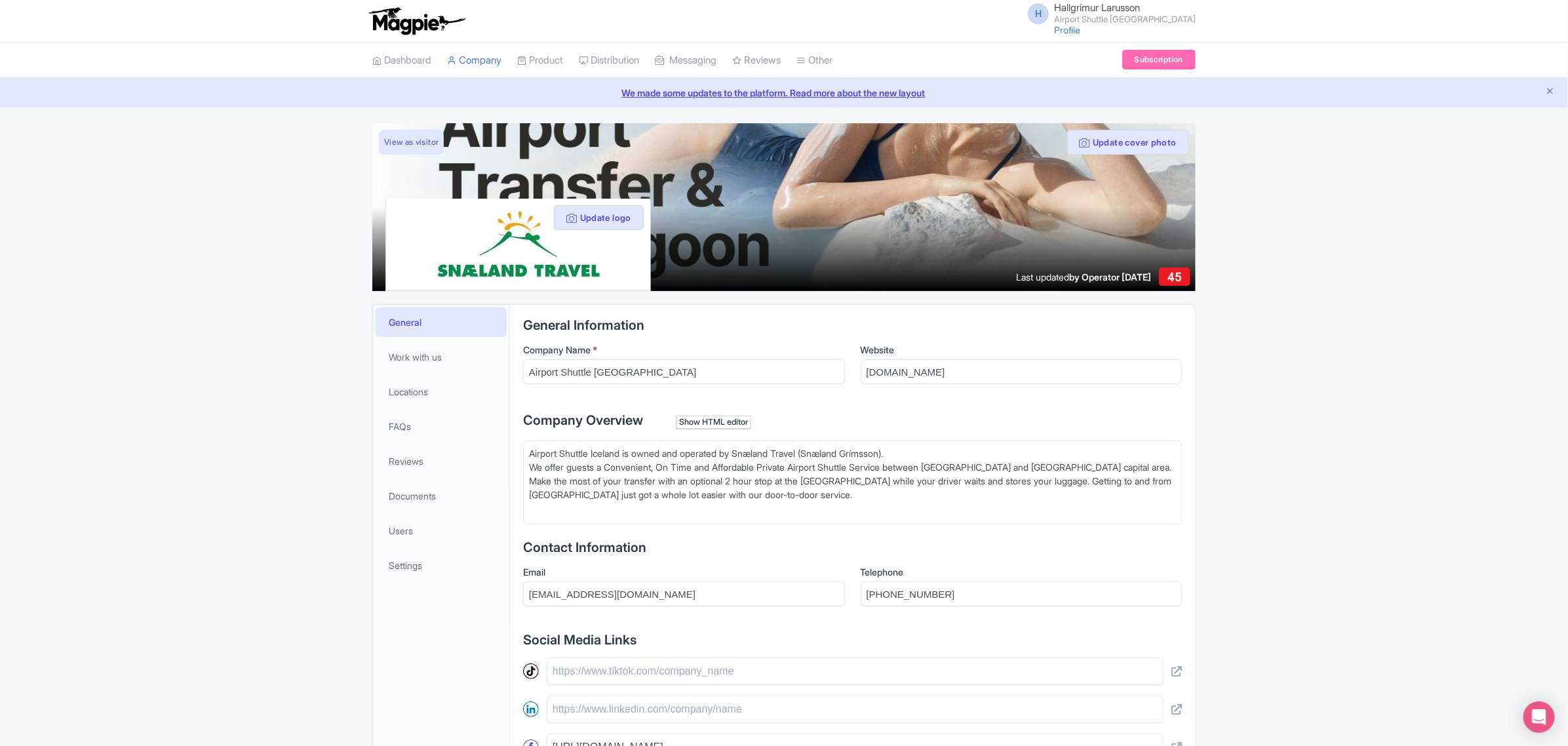
click at [1158, 17] on small "Airport Shuttle [GEOGRAPHIC_DATA]" at bounding box center [1125, 19] width 142 height 9
click at [1120, 101] on link "Sign out" at bounding box center [1133, 102] width 124 height 20
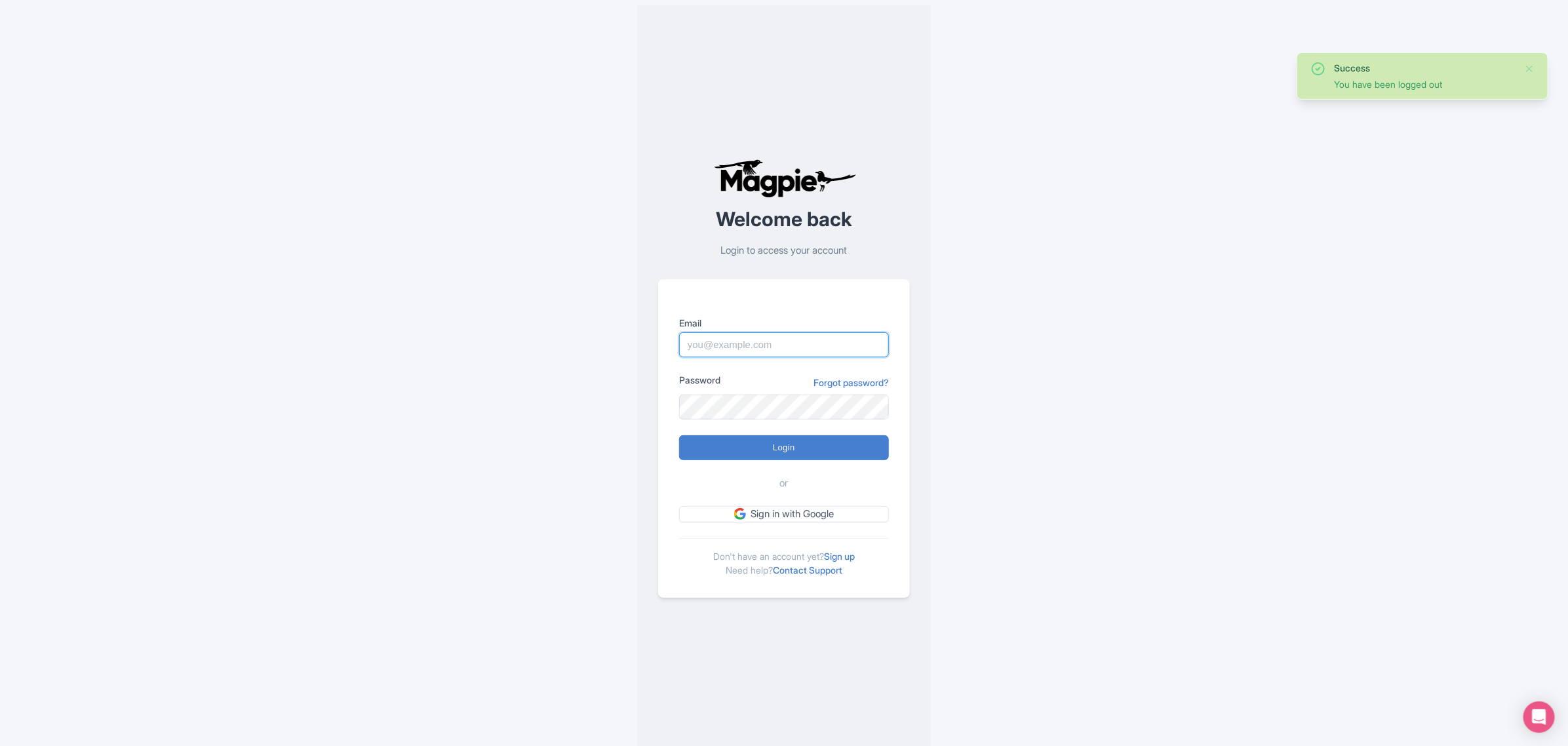
type input "snaelandtravel@gmail.com"
drag, startPoint x: 844, startPoint y: 341, endPoint x: 490, endPoint y: 351, distance: 354.1
click at [485, 351] on div "Success You have been logged out Welcome back Login to access your account Emai…" at bounding box center [784, 378] width 839 height 757
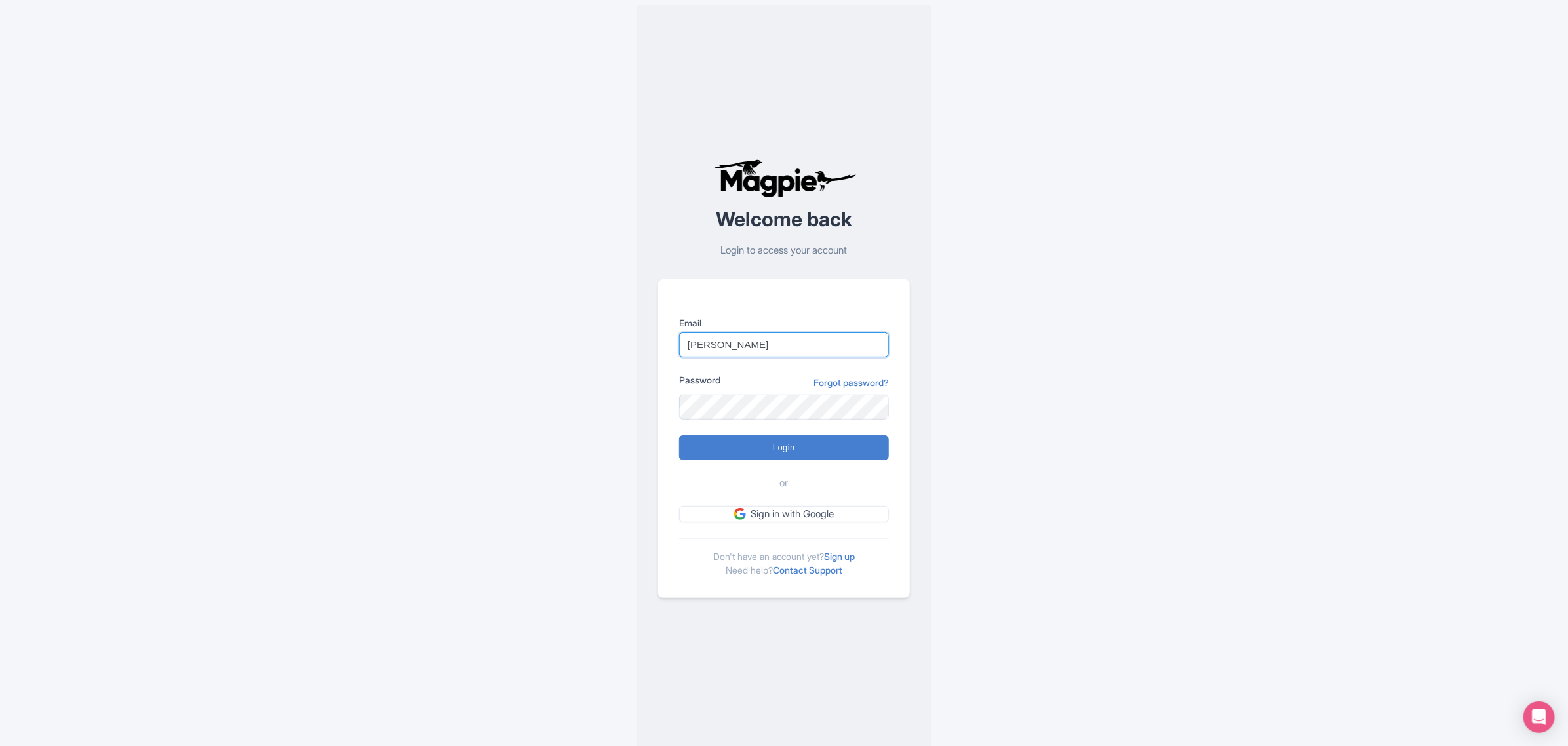
type input "dora@snaeland.is"
click at [596, 395] on div "Success You have been logged out Welcome back Login to access your account Emai…" at bounding box center [784, 378] width 839 height 757
drag, startPoint x: 722, startPoint y: 444, endPoint x: 730, endPoint y: 450, distance: 10.0
click at [722, 444] on input "Login" at bounding box center [783, 448] width 209 height 25
type input "Logging in..."
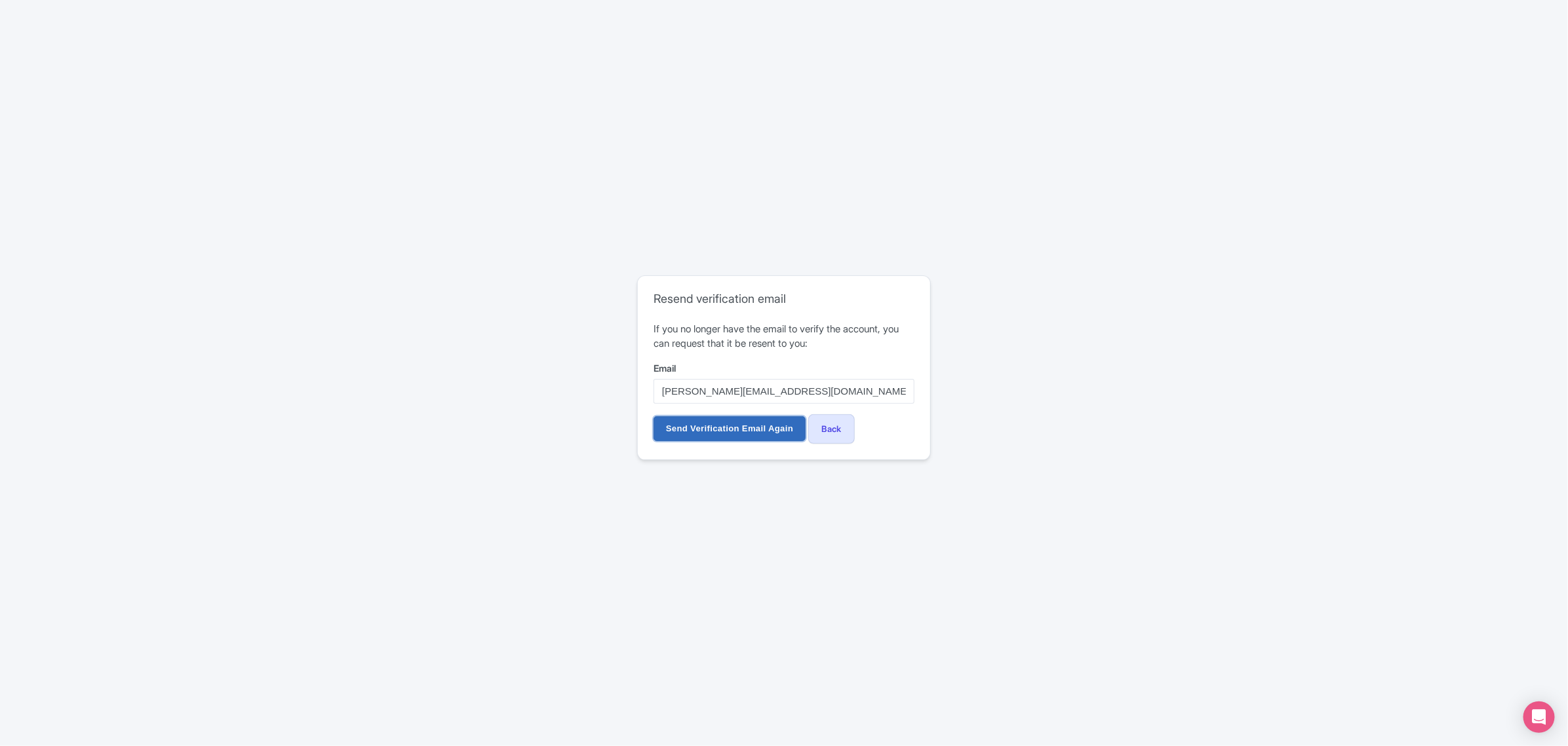
click at [759, 427] on input "Send Verification Email Again" at bounding box center [730, 428] width 152 height 25
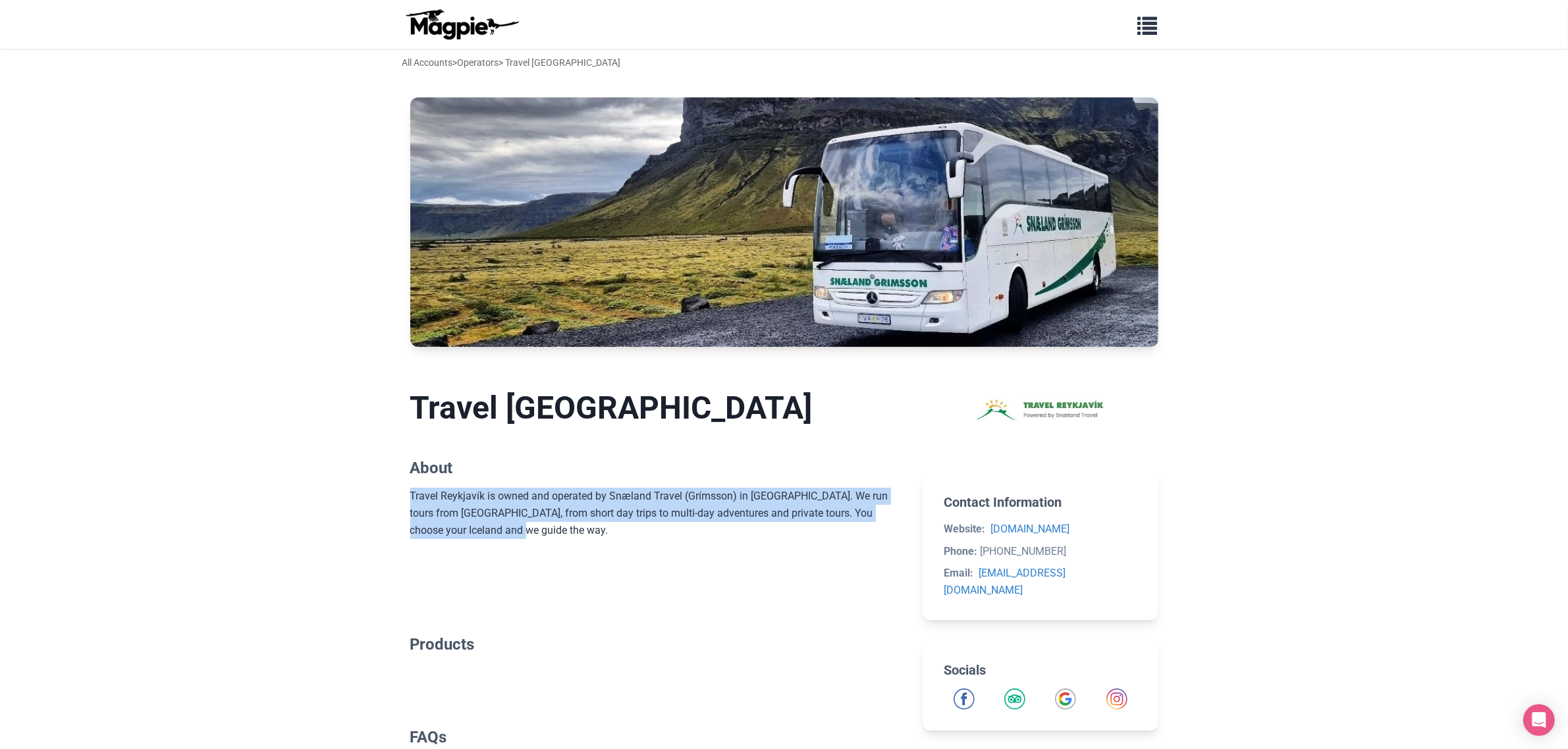
drag, startPoint x: 487, startPoint y: 537, endPoint x: 307, endPoint y: 460, distance: 195.8
click at [307, 460] on body "Problems we solve Products Content Management and Distribution Magpie for Resel…" at bounding box center [784, 471] width 1568 height 943
click at [556, 531] on div "Travel Reykjavík is owned and operated by Snæland Travel (Grímsson) in [GEOGRAP…" at bounding box center [656, 530] width 492 height 85
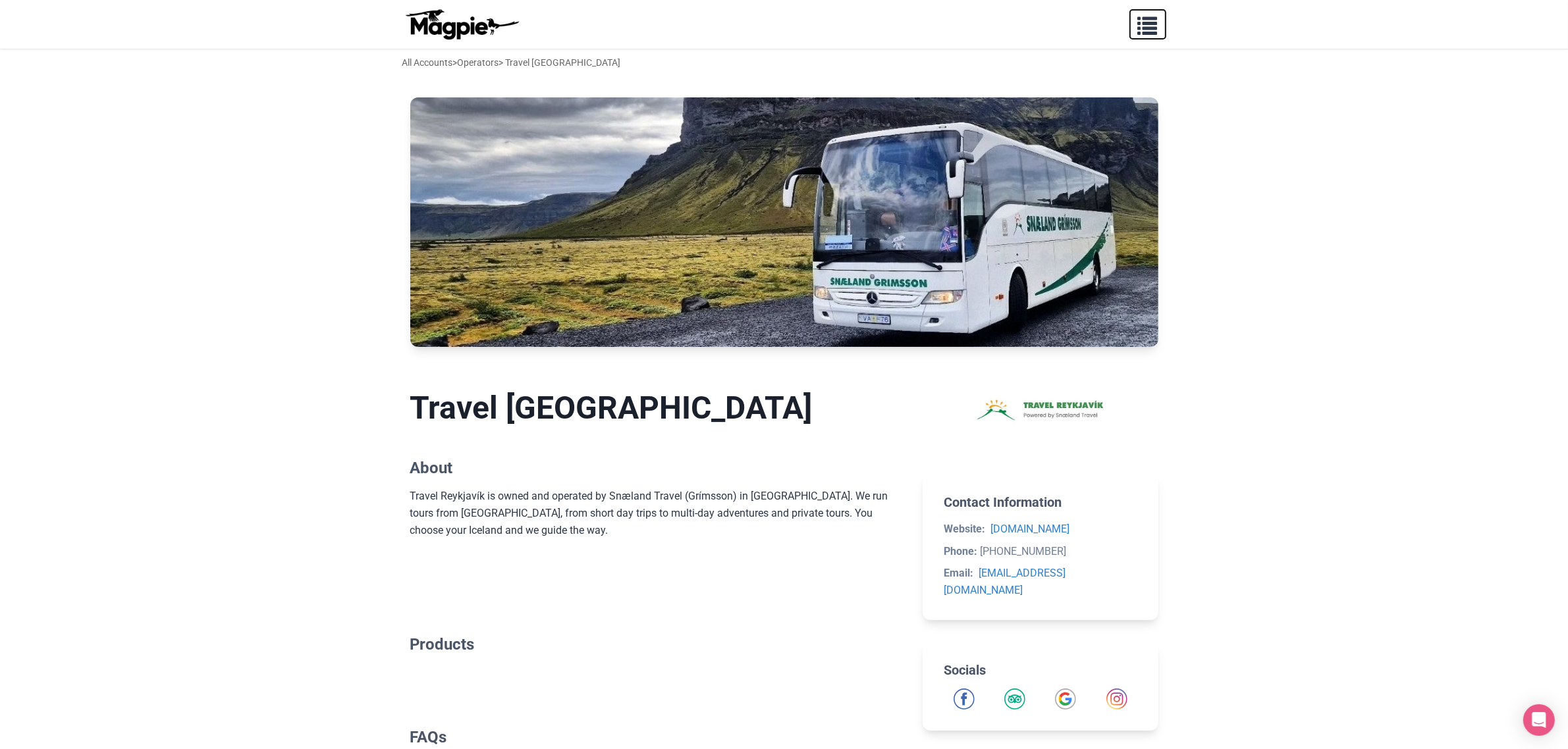
click at [1149, 22] on span "button" at bounding box center [1147, 23] width 20 height 20
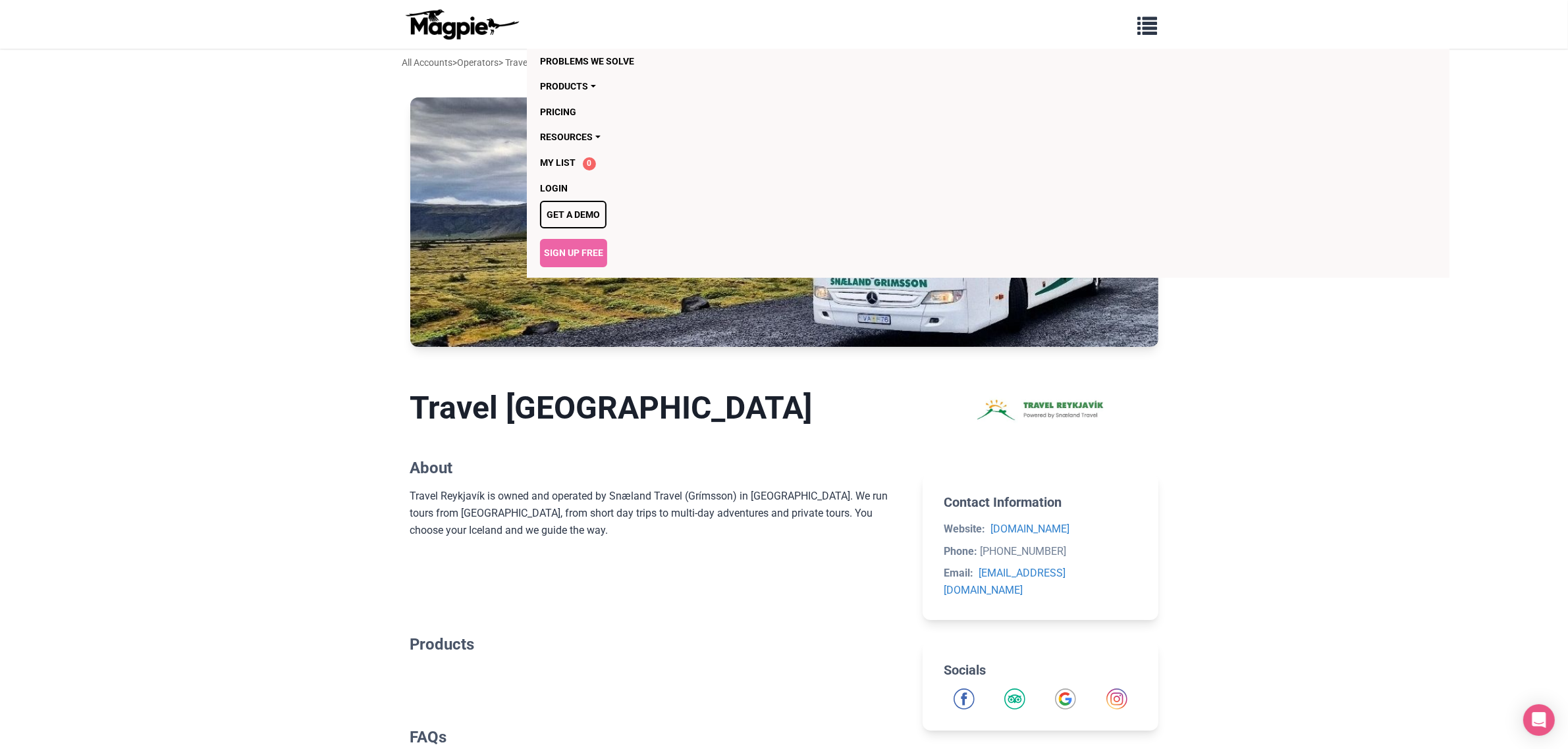
click at [465, 83] on body "Problems we solve Products Content Management and Distribution Magpie for Resel…" at bounding box center [784, 471] width 1568 height 943
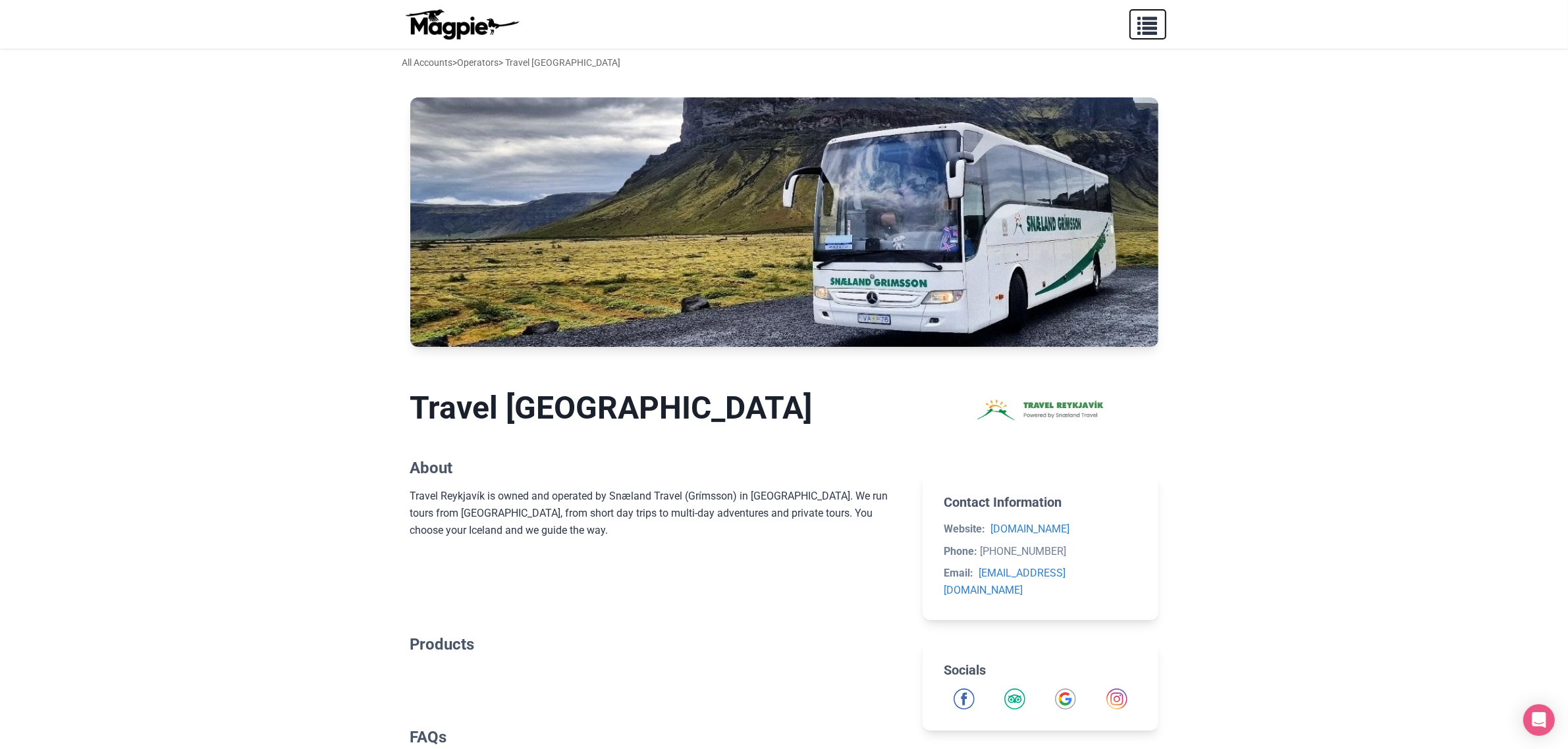
click at [1139, 23] on span "button" at bounding box center [1147, 23] width 20 height 20
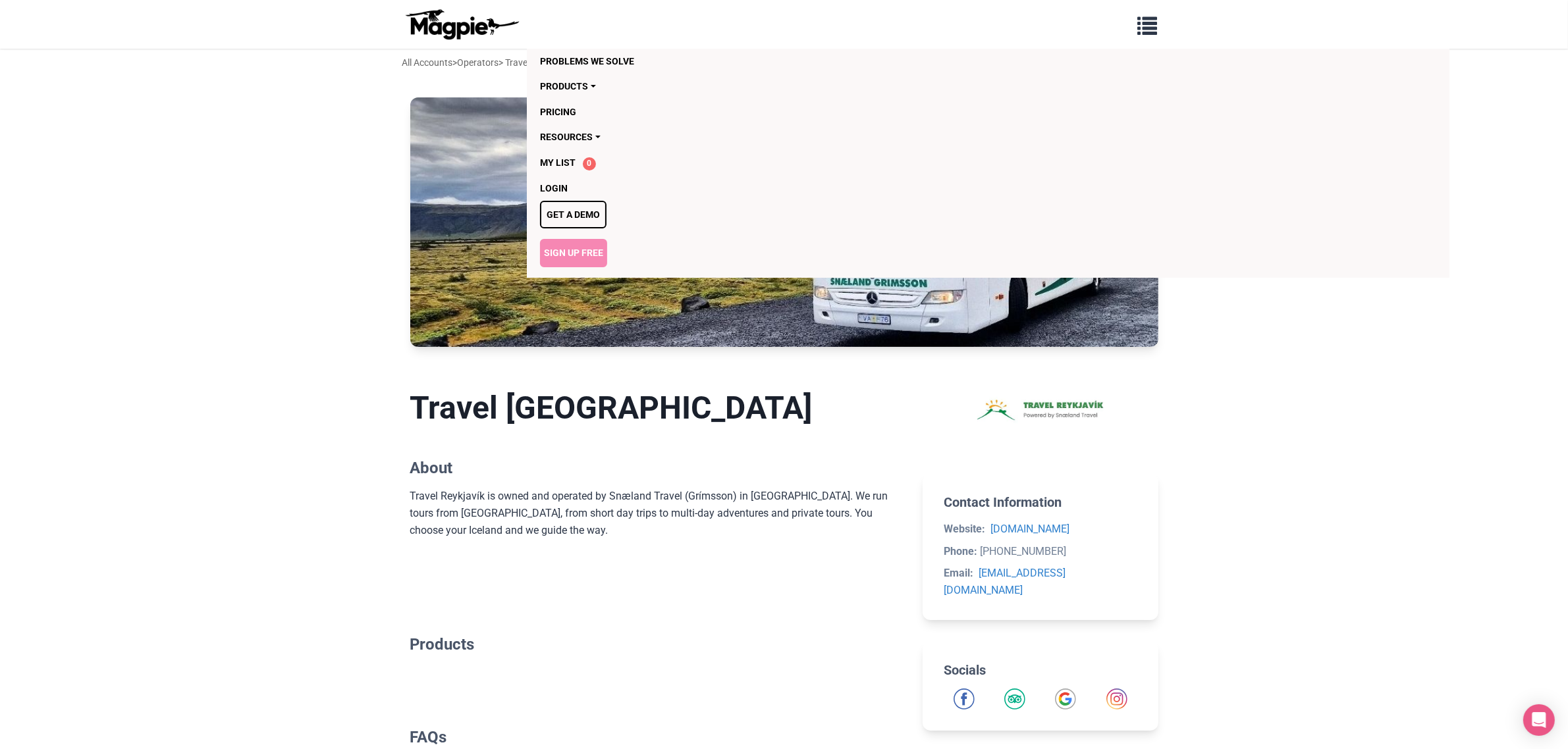
click at [585, 253] on link "Sign Up Free" at bounding box center [573, 253] width 67 height 28
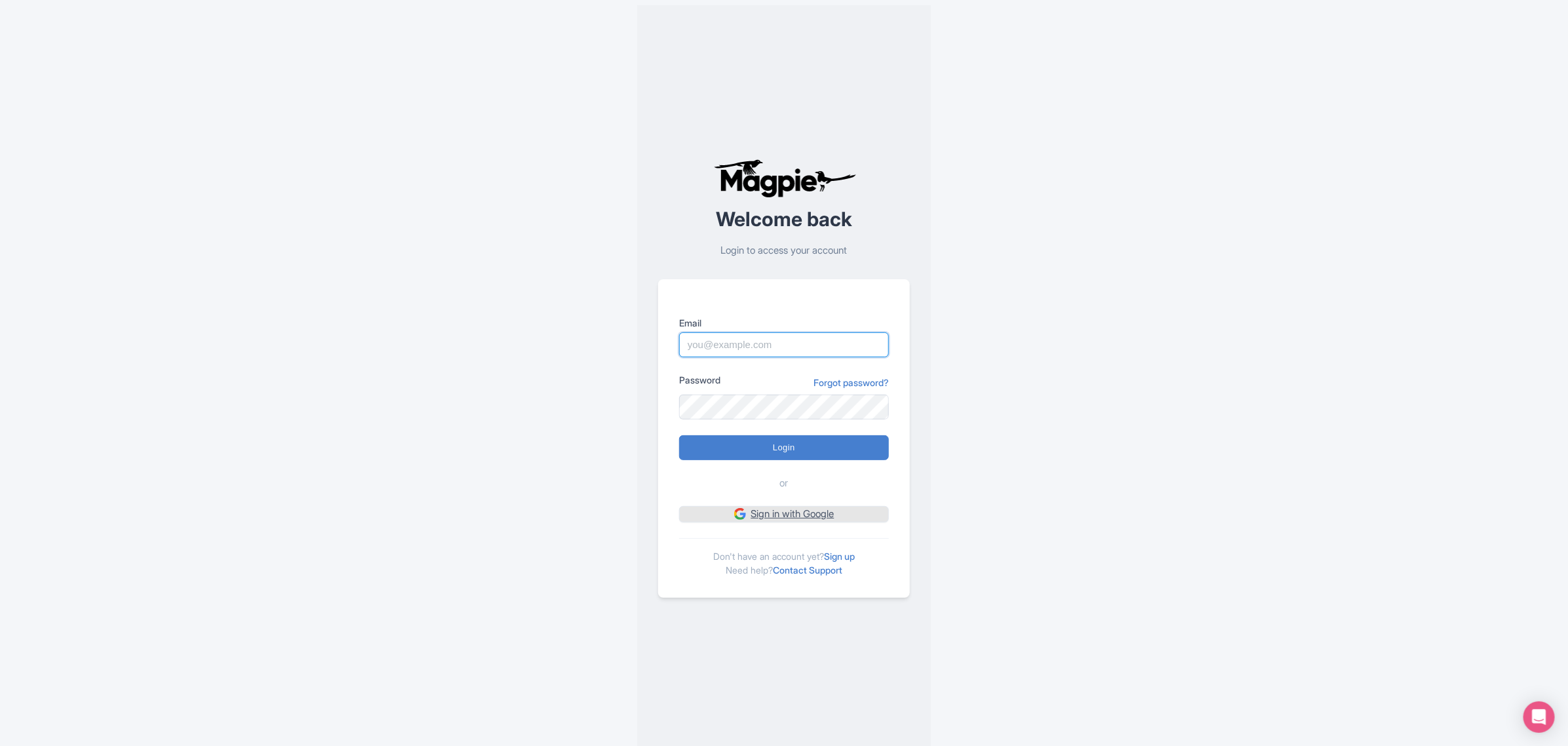
type input "[EMAIL_ADDRESS][DOMAIN_NAME]"
click at [796, 514] on link "Sign in with Google" at bounding box center [783, 514] width 209 height 16
click at [844, 383] on link "Forgot password?" at bounding box center [851, 383] width 76 height 13
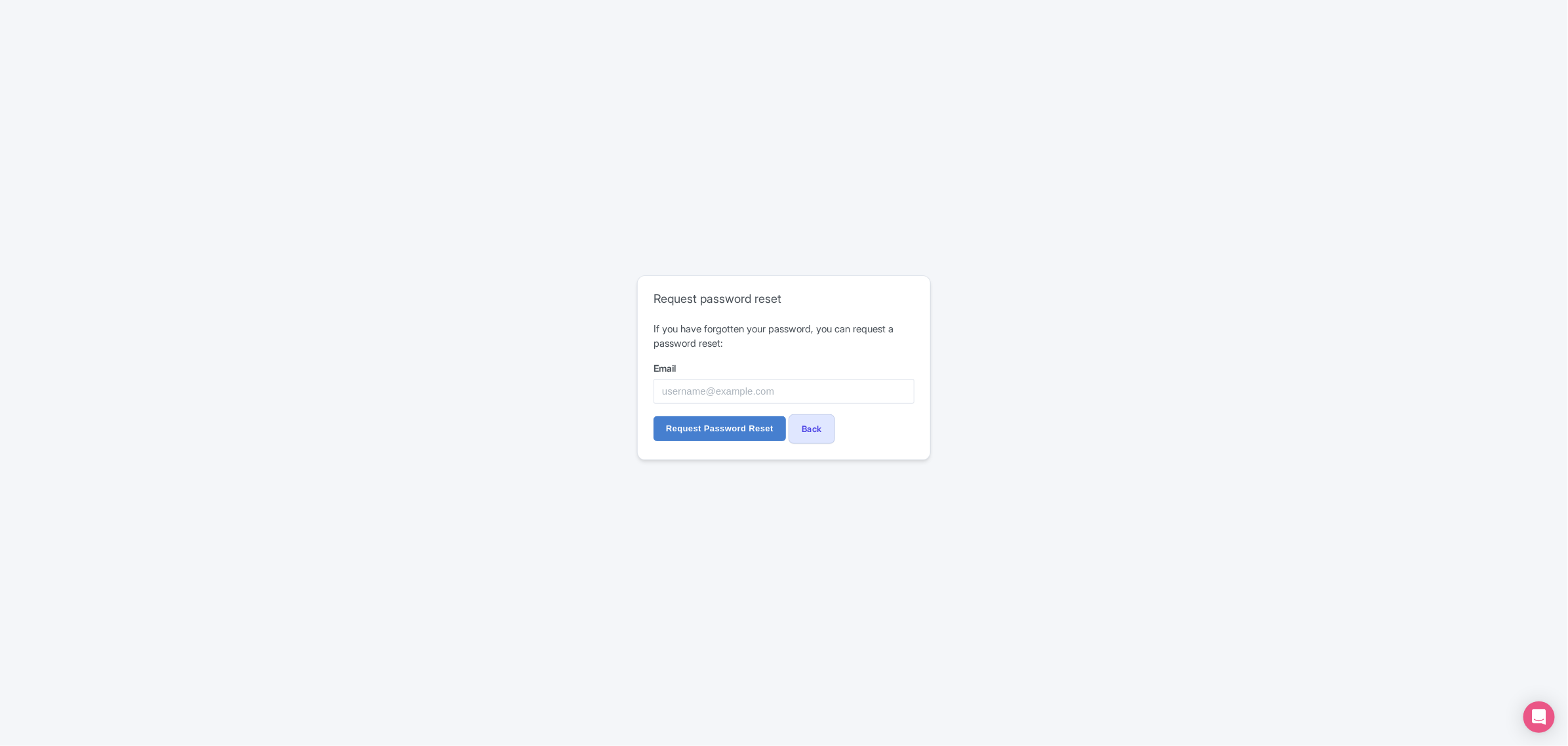
drag, startPoint x: 774, startPoint y: 375, endPoint x: 815, endPoint y: 395, distance: 45.6
click at [775, 376] on div "Email" at bounding box center [784, 383] width 261 height 43
click at [817, 395] on input "Email" at bounding box center [784, 391] width 261 height 25
type input "dora@snaeland.is"
click at [738, 424] on input "Request Password Reset" at bounding box center [720, 428] width 133 height 25
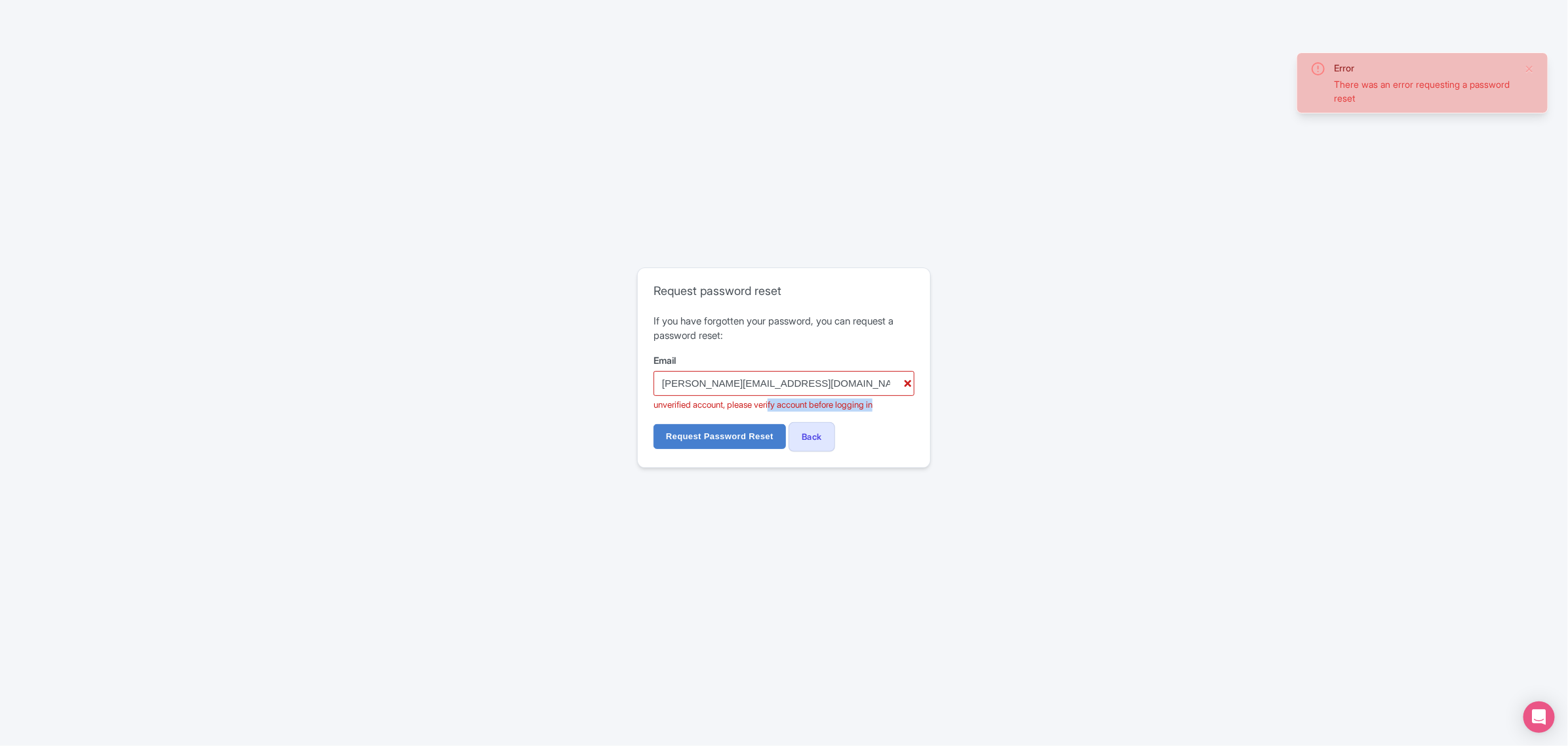
drag, startPoint x: 778, startPoint y: 405, endPoint x: 928, endPoint y: 407, distance: 150.0
click at [928, 407] on div "Request password reset If you have forgotten your password, you can request a p…" at bounding box center [784, 367] width 293 height 199
click at [896, 407] on div "unverified account, please verify account before logging in" at bounding box center [784, 406] width 261 height 13
drag, startPoint x: 672, startPoint y: 398, endPoint x: 927, endPoint y: 404, distance: 255.1
click at [927, 404] on div "Request password reset If you have forgotten your password, you can request a p…" at bounding box center [784, 367] width 293 height 199
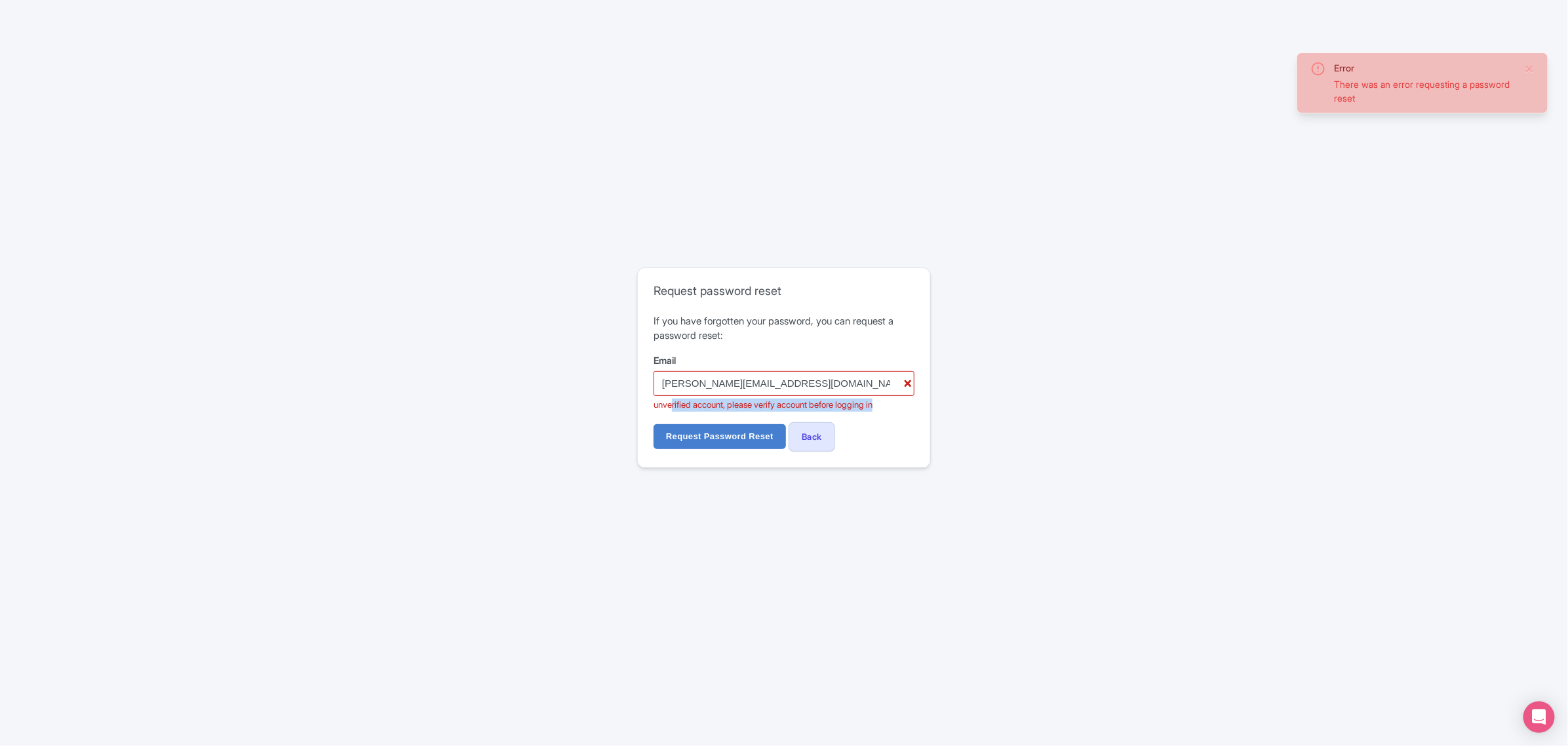
click at [811, 407] on div "unverified account, please verify account before logging in" at bounding box center [784, 406] width 261 height 13
click at [906, 406] on div "unverified account, please verify account before logging in" at bounding box center [784, 406] width 261 height 13
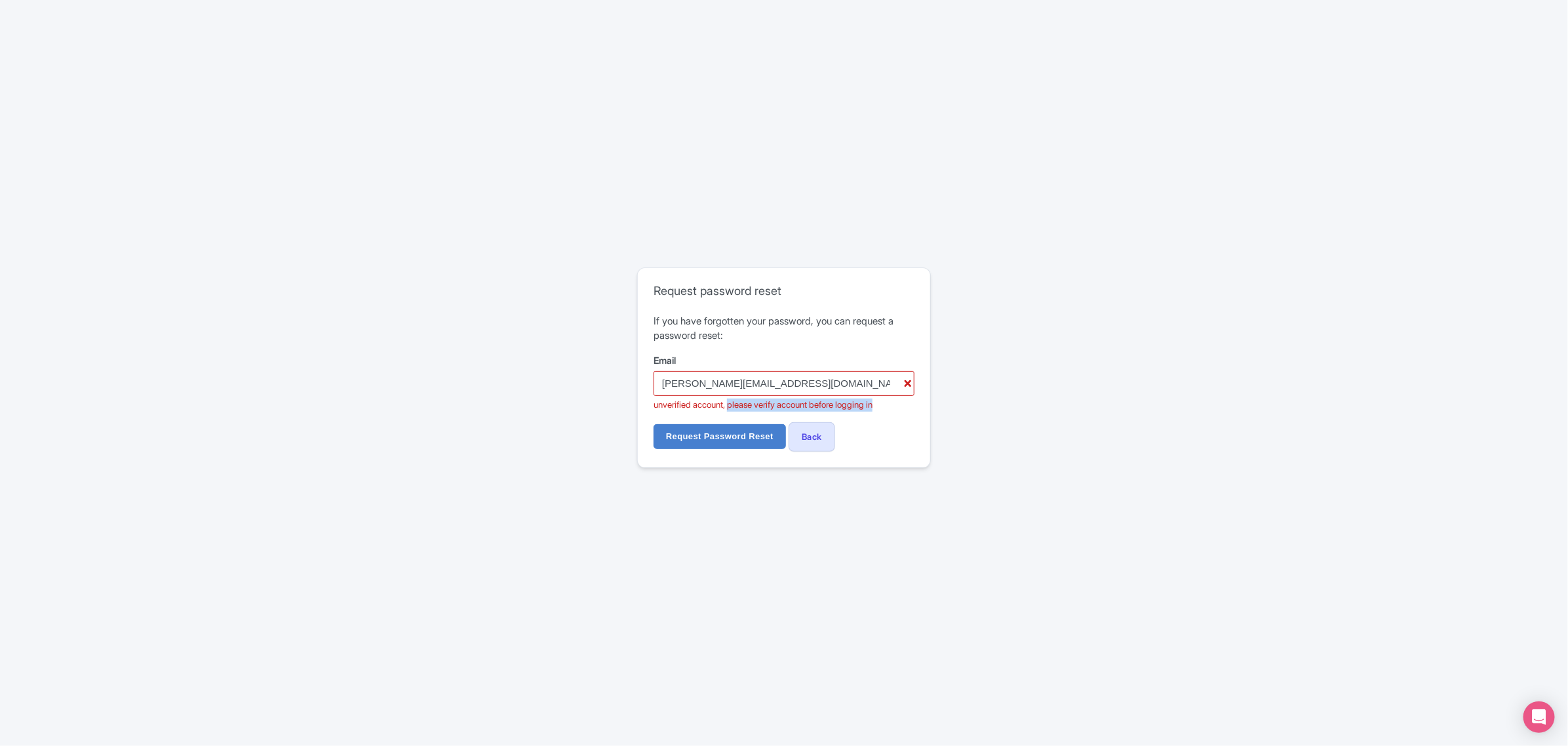
drag, startPoint x: 758, startPoint y: 408, endPoint x: 928, endPoint y: 402, distance: 170.1
click at [928, 402] on div "Request password reset If you have forgotten your password, you can request a p…" at bounding box center [784, 367] width 293 height 199
click at [898, 402] on div "unverified account, please verify account before logging in" at bounding box center [784, 406] width 261 height 13
click at [726, 438] on input "Request Password Reset" at bounding box center [720, 437] width 133 height 25
click at [911, 385] on input "[PERSON_NAME][EMAIL_ADDRESS][DOMAIN_NAME]" at bounding box center [784, 384] width 261 height 25
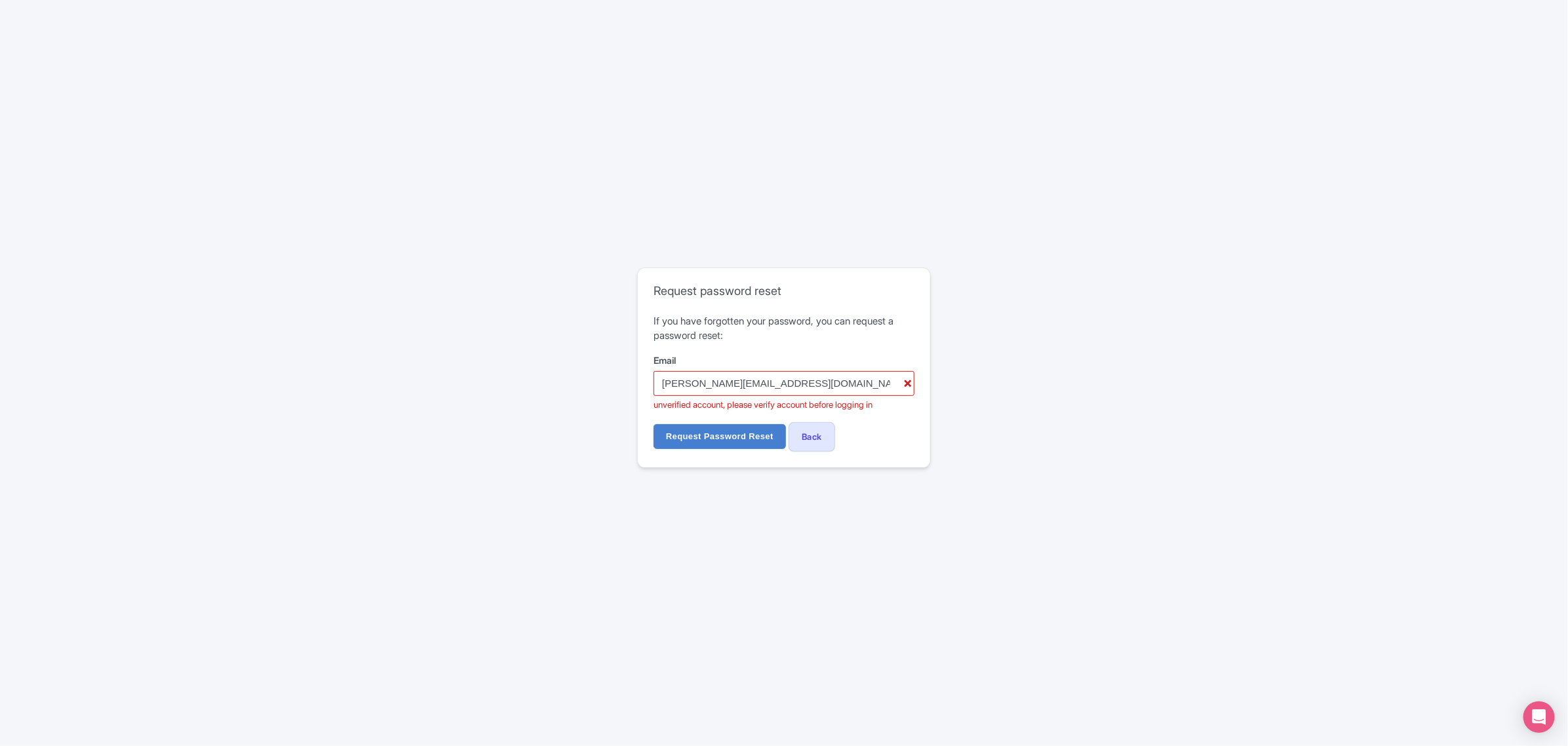
click at [959, 346] on div "Error There was an error requesting a password reset Request password reset If …" at bounding box center [784, 372] width 839 height 221
drag, startPoint x: 821, startPoint y: 435, endPoint x: 840, endPoint y: 437, distance: 19.1
click at [821, 436] on link "Back" at bounding box center [812, 437] width 47 height 30
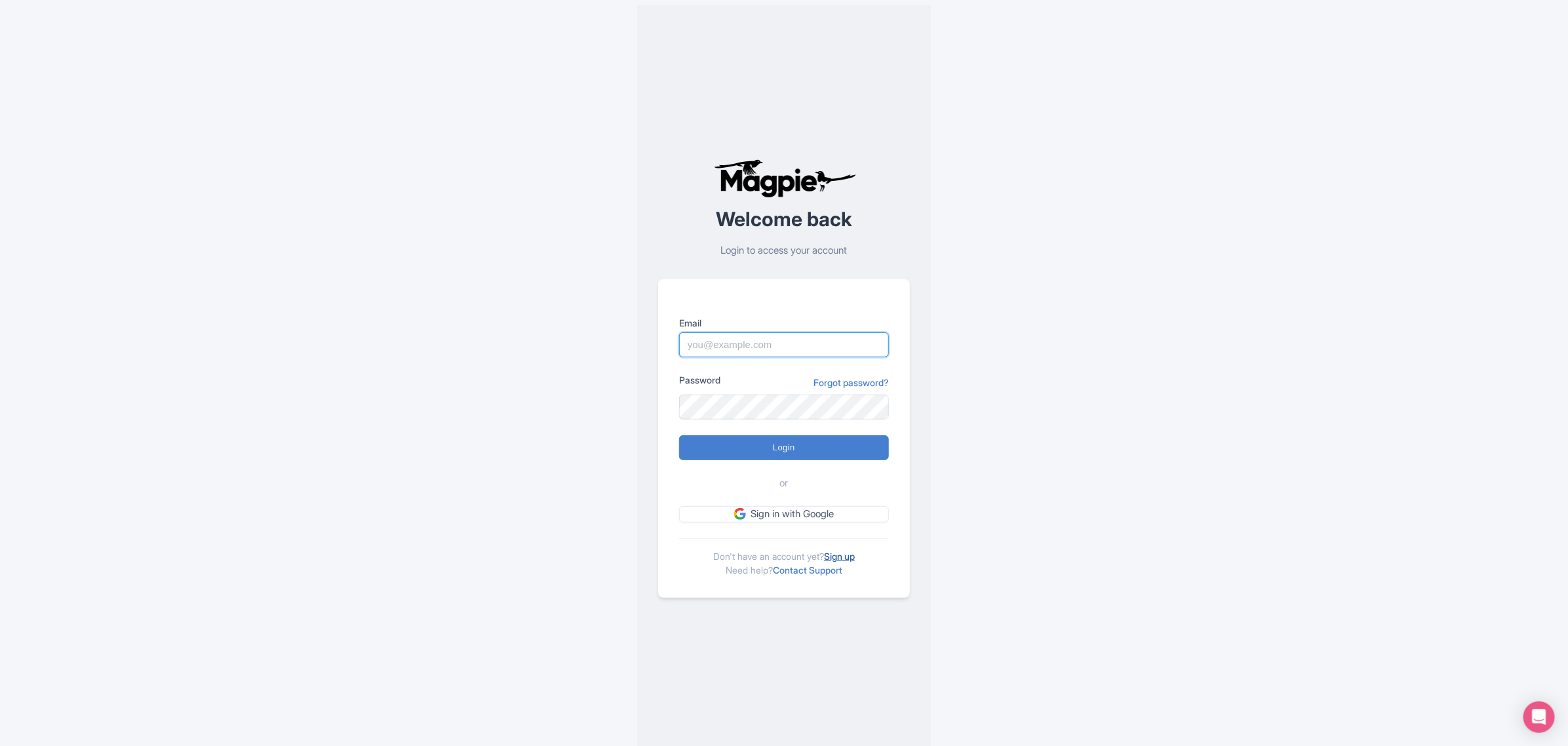
type input "snaelandtravel@gmail.com"
click at [847, 554] on link "Sign up" at bounding box center [839, 557] width 31 height 11
click at [815, 354] on input "snaelandtravel@gmail.com" at bounding box center [783, 345] width 209 height 25
drag, startPoint x: 859, startPoint y: 346, endPoint x: 611, endPoint y: 346, distance: 248.0
click at [620, 347] on div "Welcome back Login to access your account Email snaelandtravel@gmail.com Passwo…" at bounding box center [784, 378] width 839 height 757
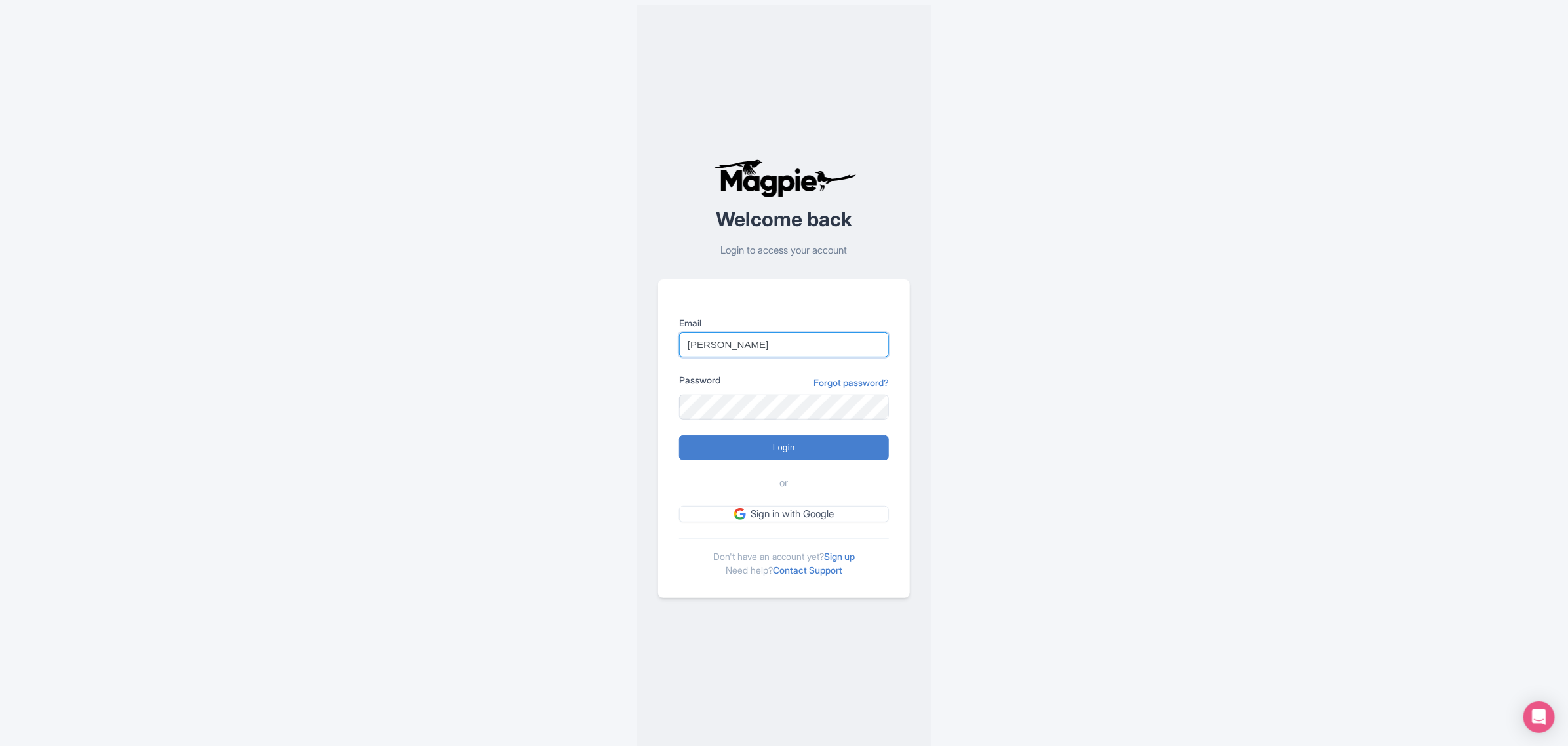
type input "dora@snaeland.is"
click at [534, 408] on div "Welcome back Login to access your account Email dora@snaeland.is Password Forgo…" at bounding box center [784, 378] width 839 height 757
drag, startPoint x: 1051, startPoint y: 382, endPoint x: 974, endPoint y: 387, distance: 77.2
click at [1051, 382] on div "Welcome back Login to access your account Email dora@snaeland.is Password Forgo…" at bounding box center [784, 378] width 839 height 757
click at [798, 452] on input "Login" at bounding box center [783, 448] width 209 height 25
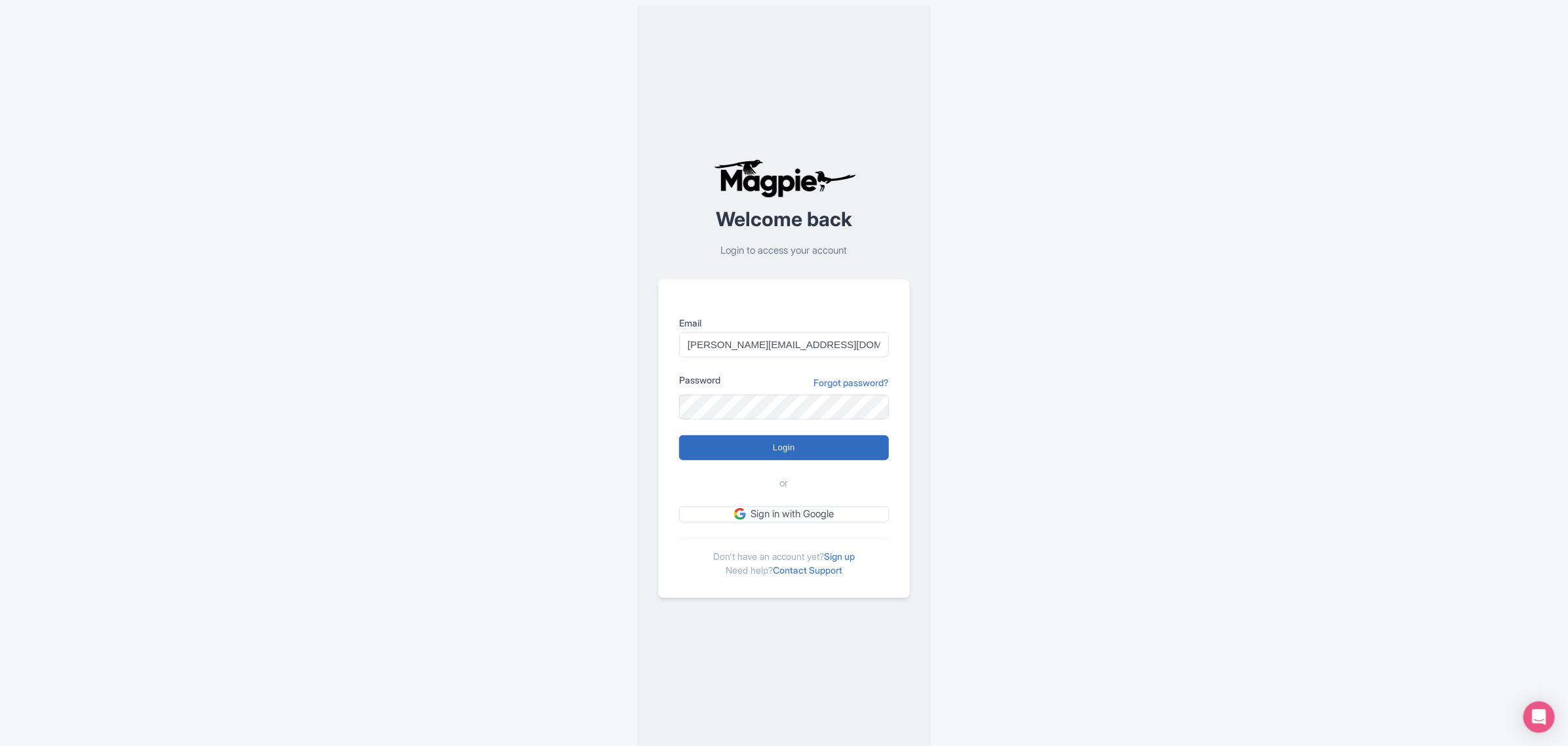
type input "Logging in..."
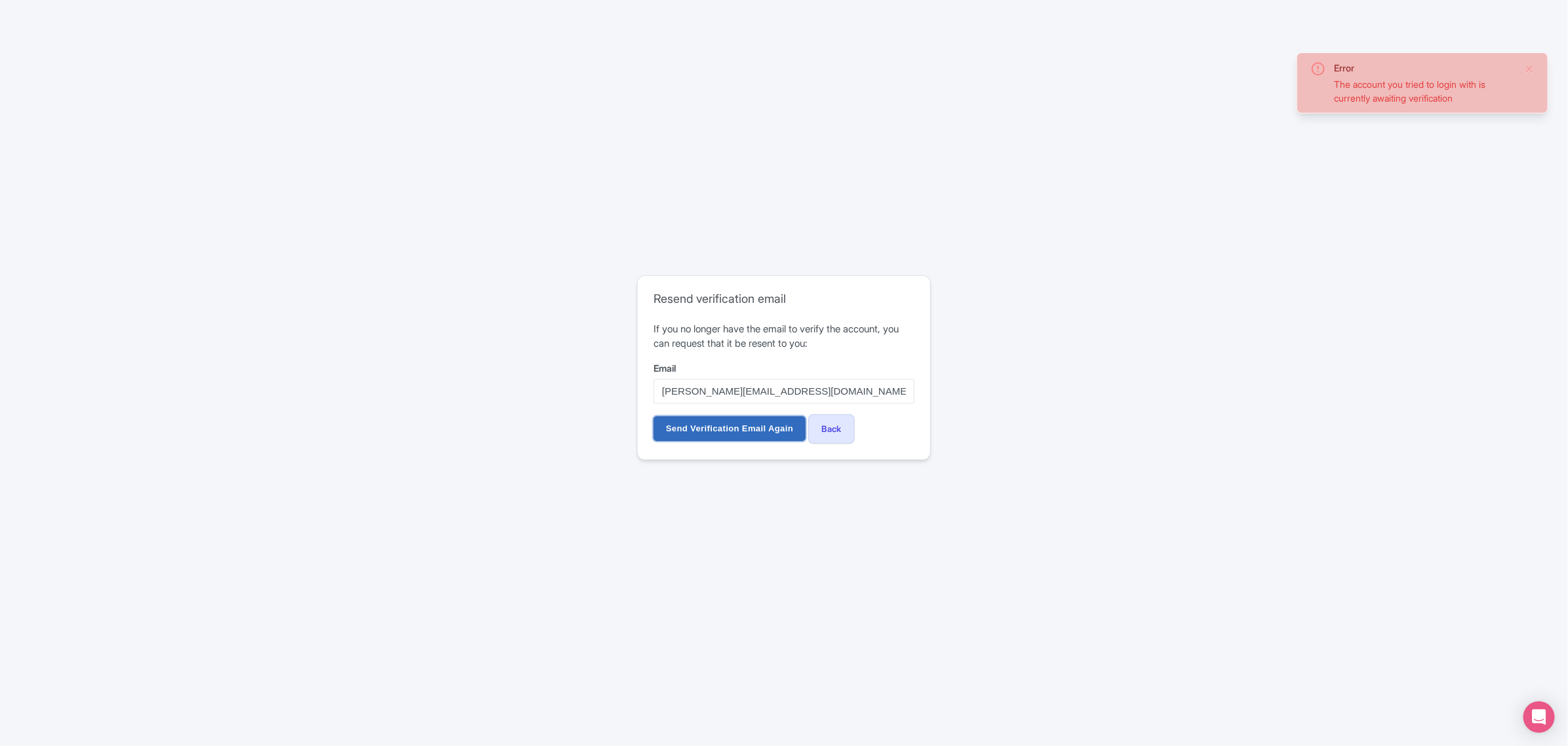
click at [754, 431] on input "Send Verification Email Again" at bounding box center [730, 428] width 152 height 25
